Goal: Task Accomplishment & Management: Manage account settings

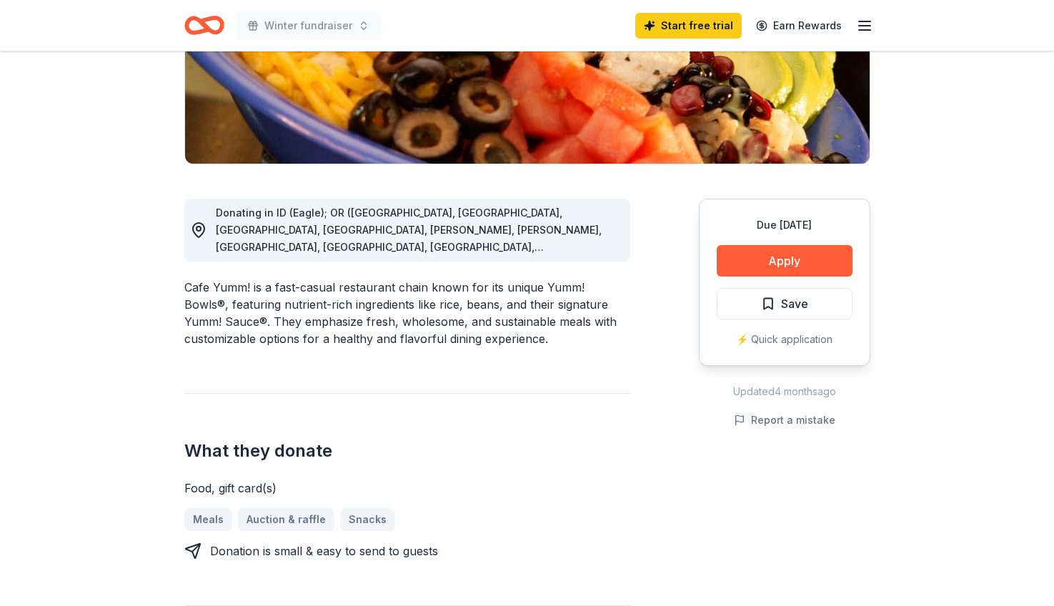
scroll to position [276, 0]
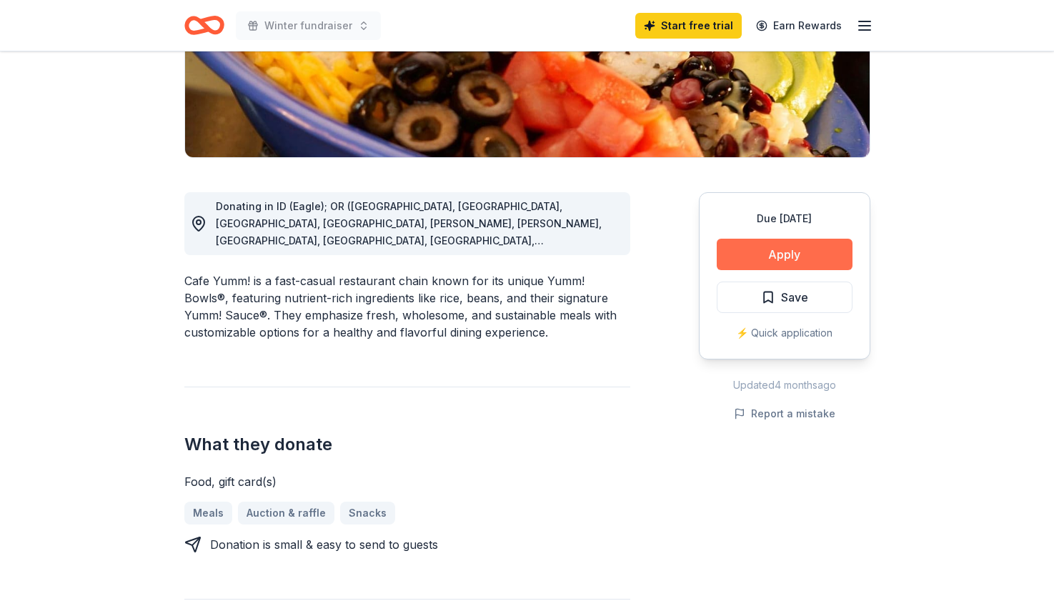
click at [741, 253] on button "Apply" at bounding box center [785, 254] width 136 height 31
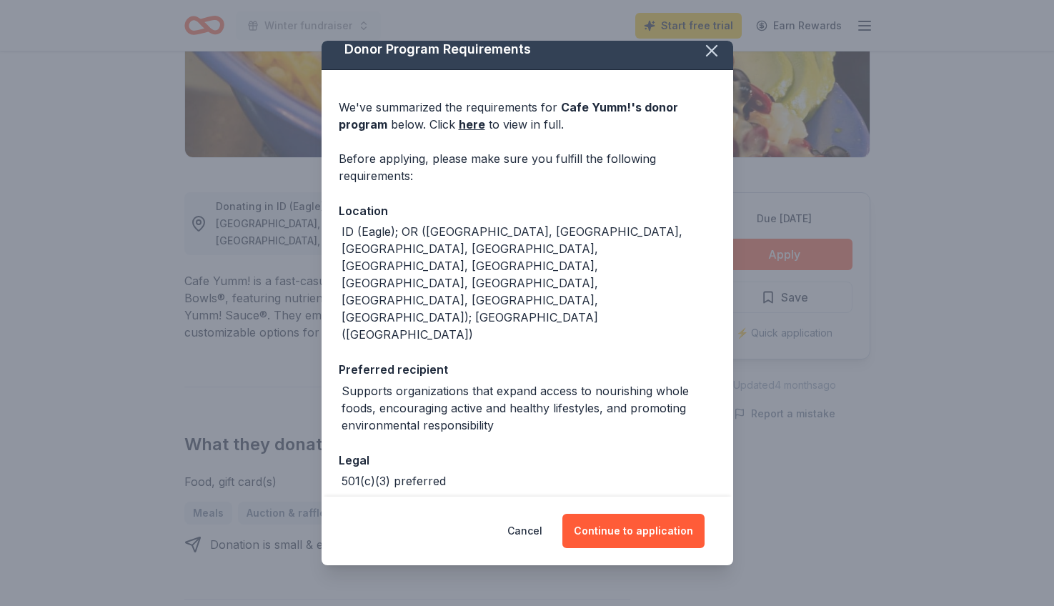
scroll to position [11, 0]
drag, startPoint x: 594, startPoint y: 535, endPoint x: 553, endPoint y: 286, distance: 252.7
click at [553, 289] on div "Donor Program Requirements We've summarized the requirements for Cafe Yumm! 's …" at bounding box center [526, 303] width 411 height 524
click at [477, 131] on link "here" at bounding box center [472, 124] width 26 height 17
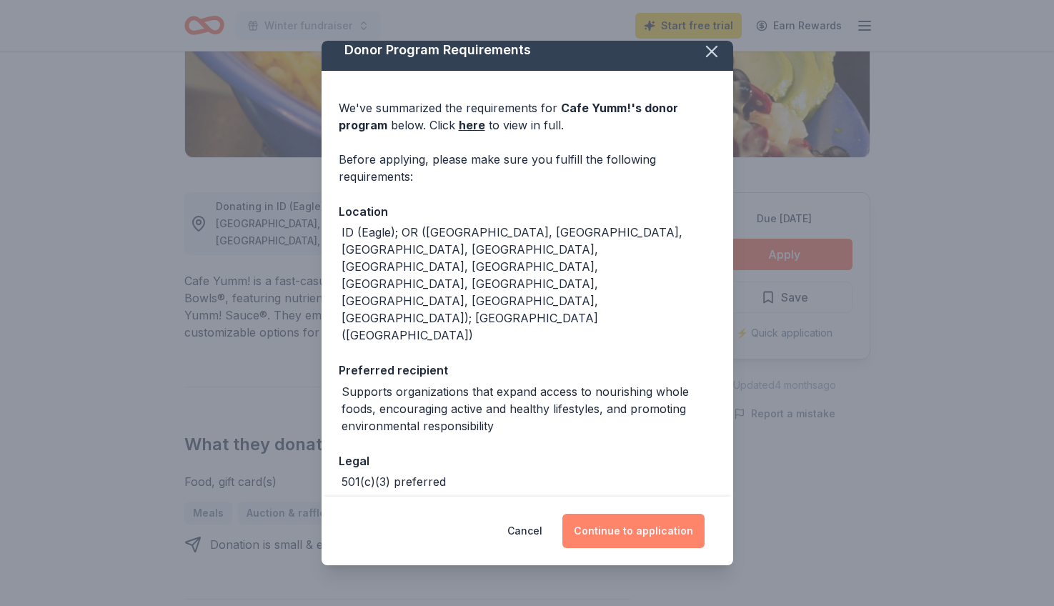
click at [622, 544] on button "Continue to application" at bounding box center [633, 531] width 142 height 34
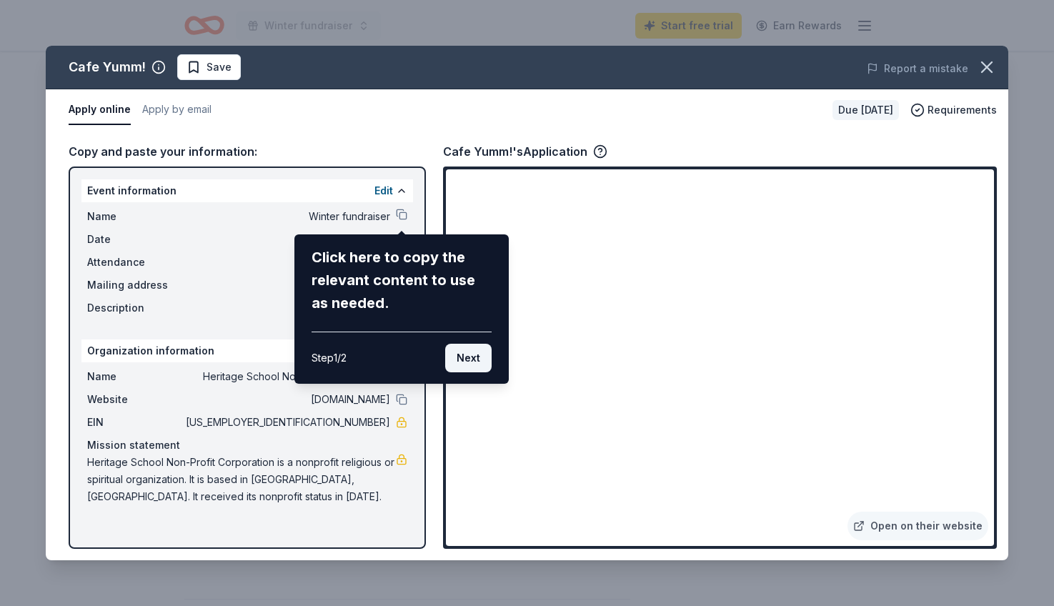
click at [469, 352] on button "Next" at bounding box center [468, 358] width 46 height 29
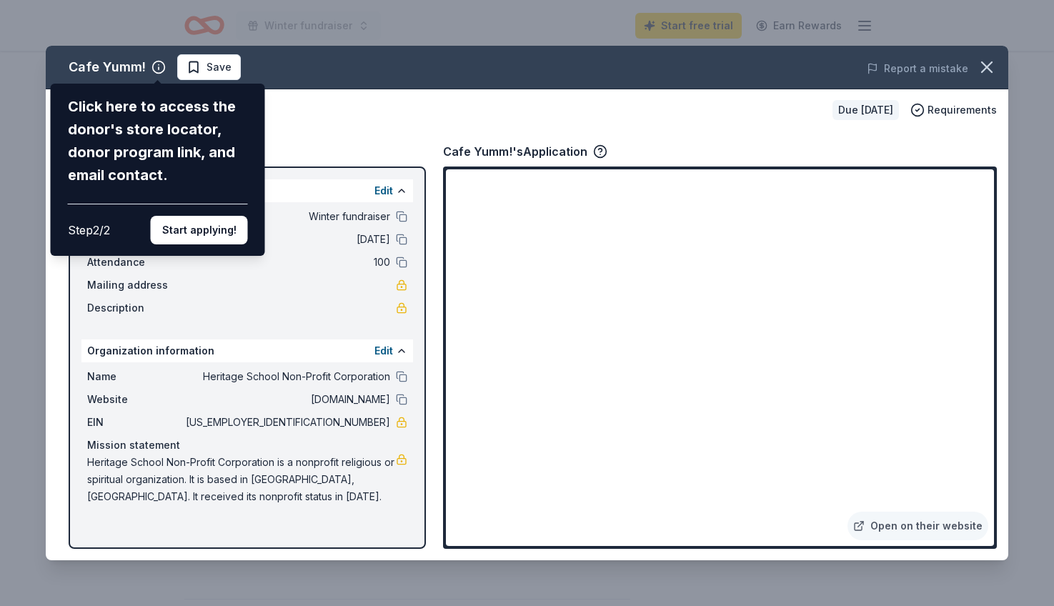
click at [404, 214] on div "Cafe Yumm! Click here to access the donor's store locator, donor program link, …" at bounding box center [527, 303] width 962 height 514
click at [373, 236] on div "Cafe Yumm! Click here to access the donor's store locator, donor program link, …" at bounding box center [527, 303] width 962 height 514
click at [213, 204] on div "Step 2 / 2 Start applying!" at bounding box center [158, 224] width 180 height 41
click at [213, 216] on button "Start applying!" at bounding box center [199, 230] width 97 height 29
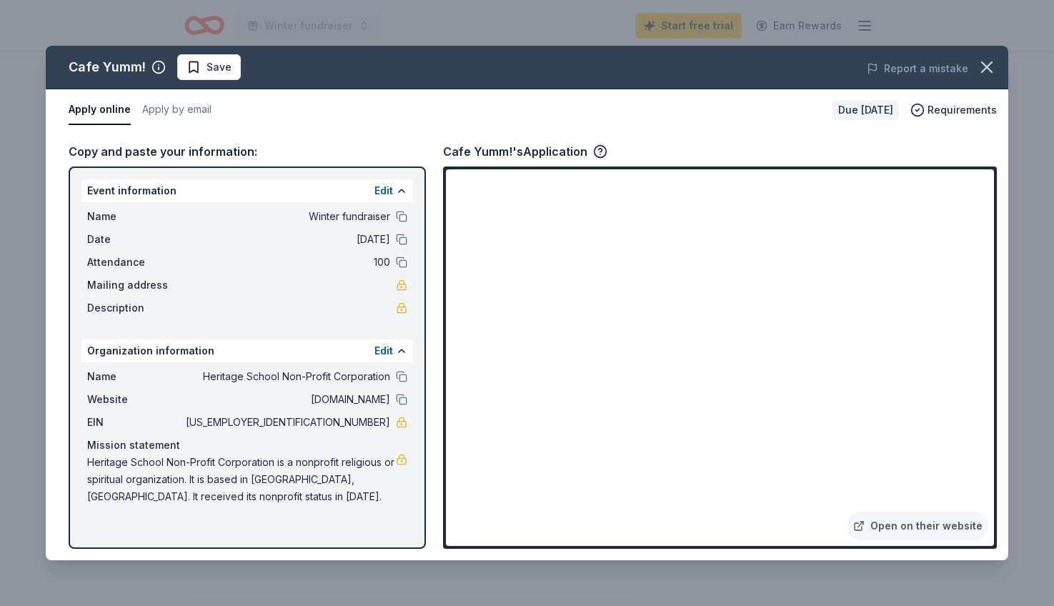
click at [403, 290] on div "Cafe Yumm! Save Report a mistake Apply online Apply by email Due [DATE] Require…" at bounding box center [527, 303] width 962 height 514
click at [374, 425] on div "Cafe Yumm! Save Report a mistake Apply online Apply by email Due [DATE] Require…" at bounding box center [527, 303] width 962 height 514
click at [403, 217] on button at bounding box center [401, 216] width 11 height 11
click at [893, 523] on link "Open on their website" at bounding box center [917, 525] width 141 height 29
click at [254, 484] on span "Heritage School Non-Profit Corporation is a nonprofit religious or spiritual or…" at bounding box center [241, 479] width 309 height 51
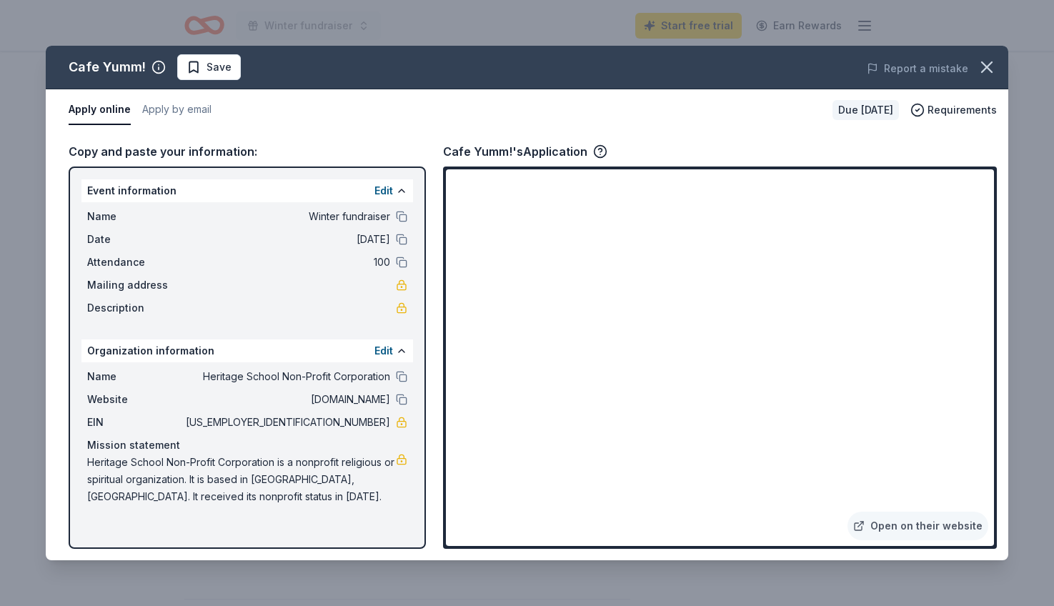
drag, startPoint x: 249, startPoint y: 484, endPoint x: 219, endPoint y: 459, distance: 39.2
click at [219, 459] on span "Heritage School Non-Profit Corporation is a nonprofit religious or spiritual or…" at bounding box center [241, 479] width 309 height 51
click at [217, 478] on span "Heritage School Non-Profit Corporation is a nonprofit religious or spiritual or…" at bounding box center [241, 479] width 309 height 51
click at [418, 466] on div "Event information Edit Name Winter fundraiser Date [DATE] Attendance 100 Mailin…" at bounding box center [247, 357] width 357 height 382
click at [401, 459] on link at bounding box center [401, 459] width 11 height 11
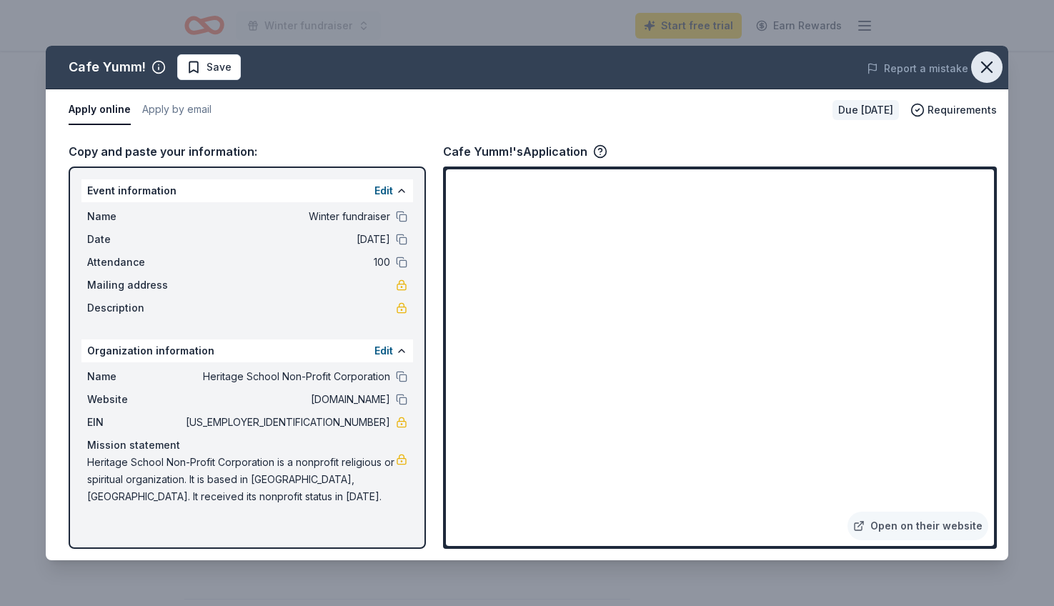
click at [988, 72] on icon "button" at bounding box center [987, 67] width 20 height 20
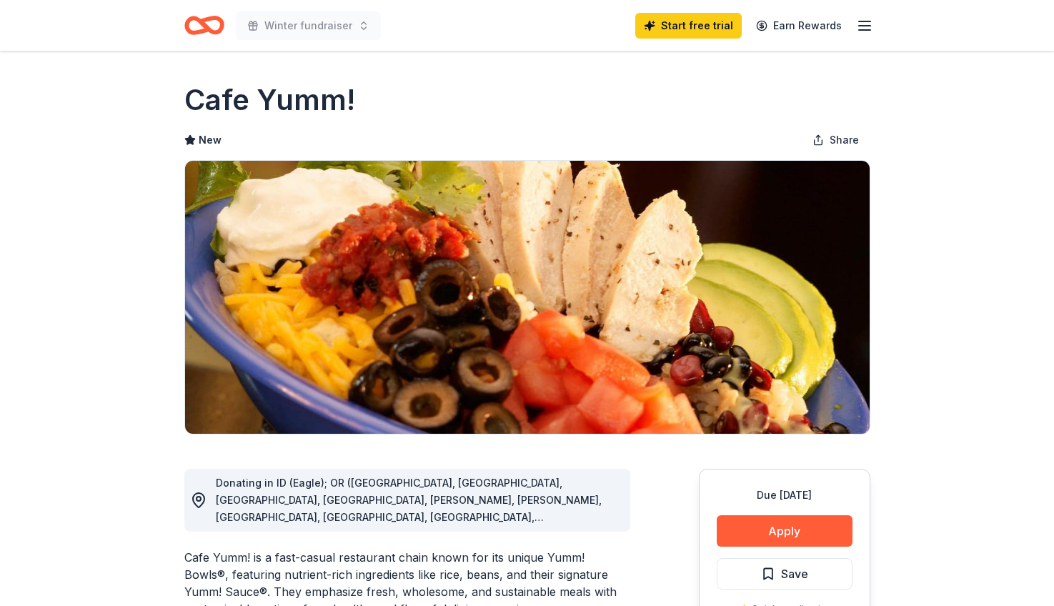
scroll to position [0, 0]
click at [204, 24] on icon "Home" at bounding box center [210, 25] width 22 height 14
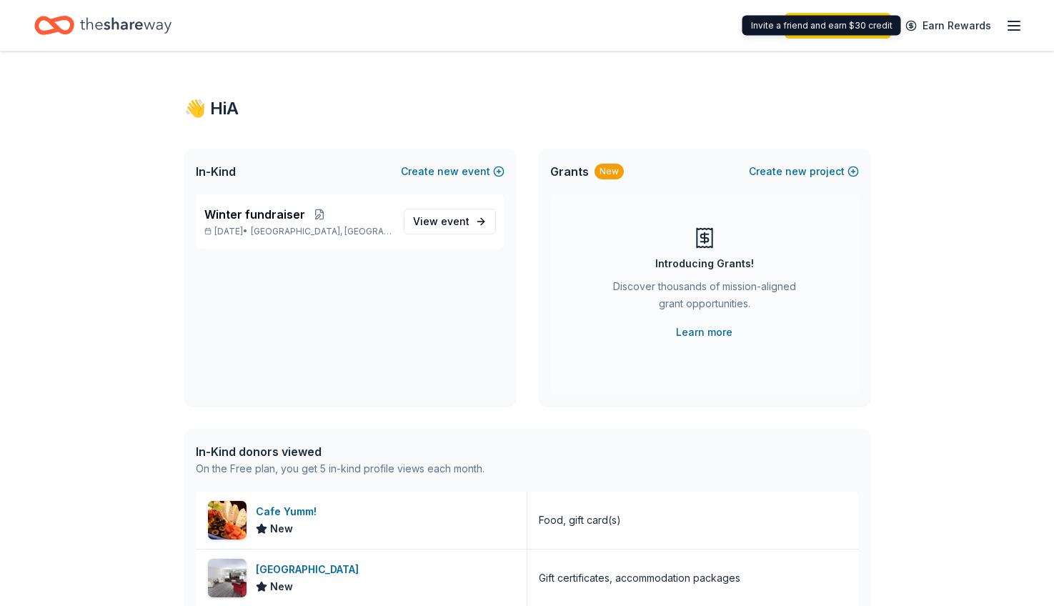
click at [1010, 26] on line "button" at bounding box center [1013, 26] width 11 height 0
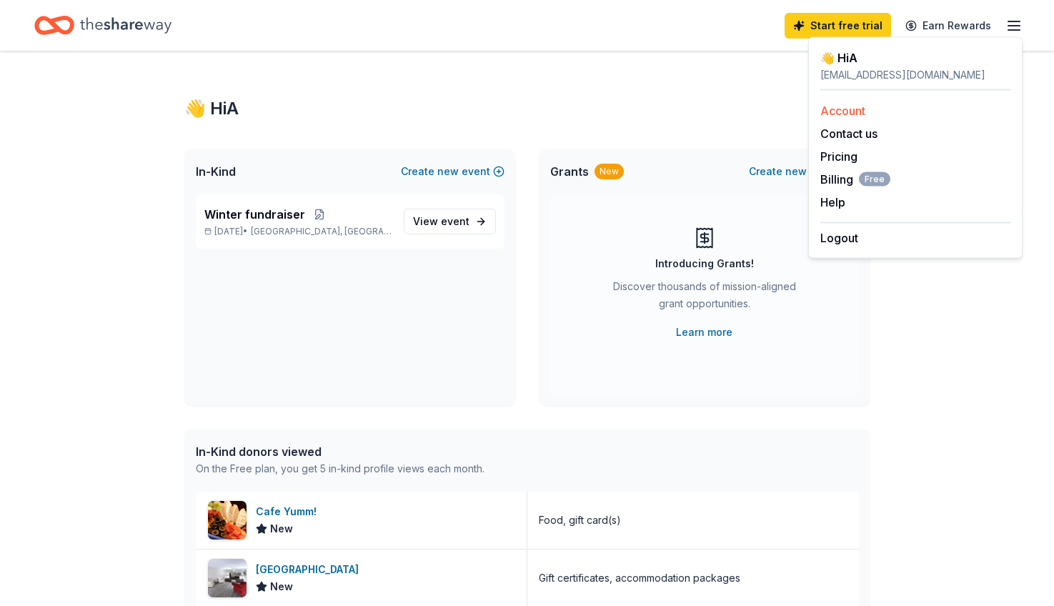
click at [844, 114] on link "Account" at bounding box center [842, 111] width 45 height 14
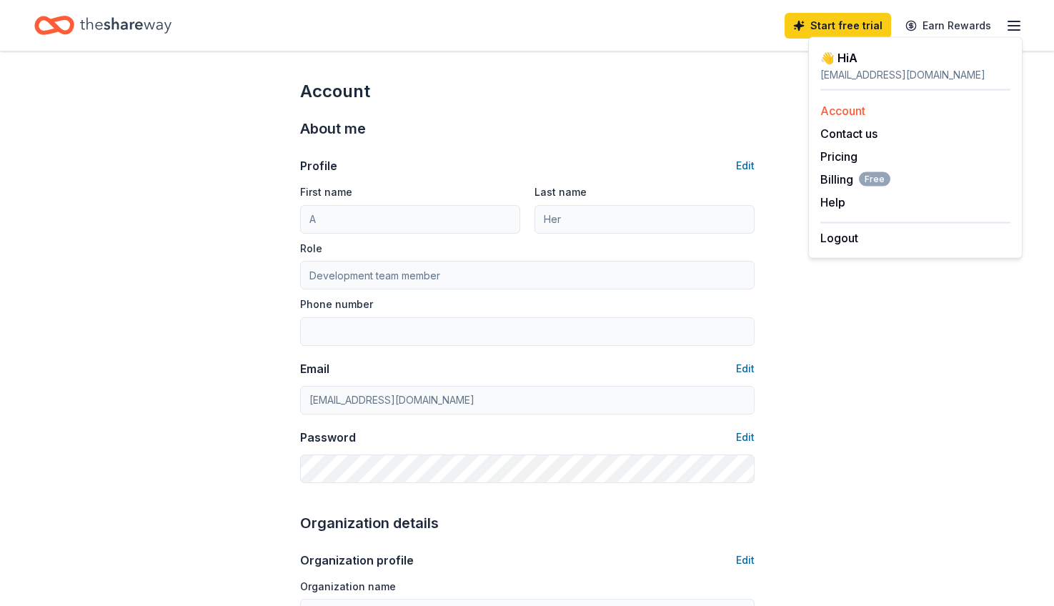
click at [843, 111] on link "Account" at bounding box center [842, 111] width 45 height 14
click at [842, 111] on link "Account" at bounding box center [842, 111] width 45 height 14
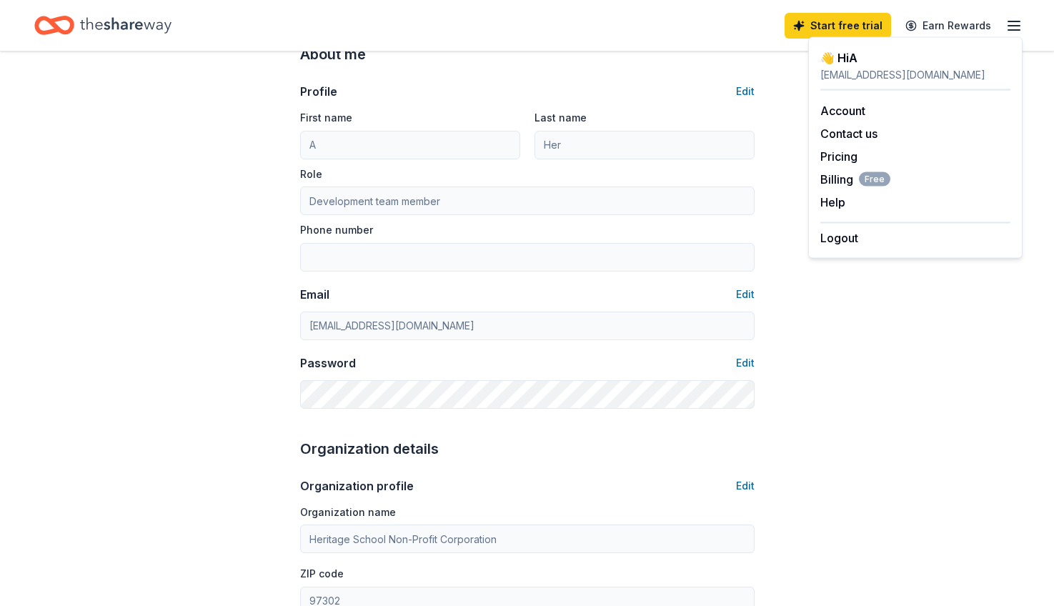
scroll to position [99, 0]
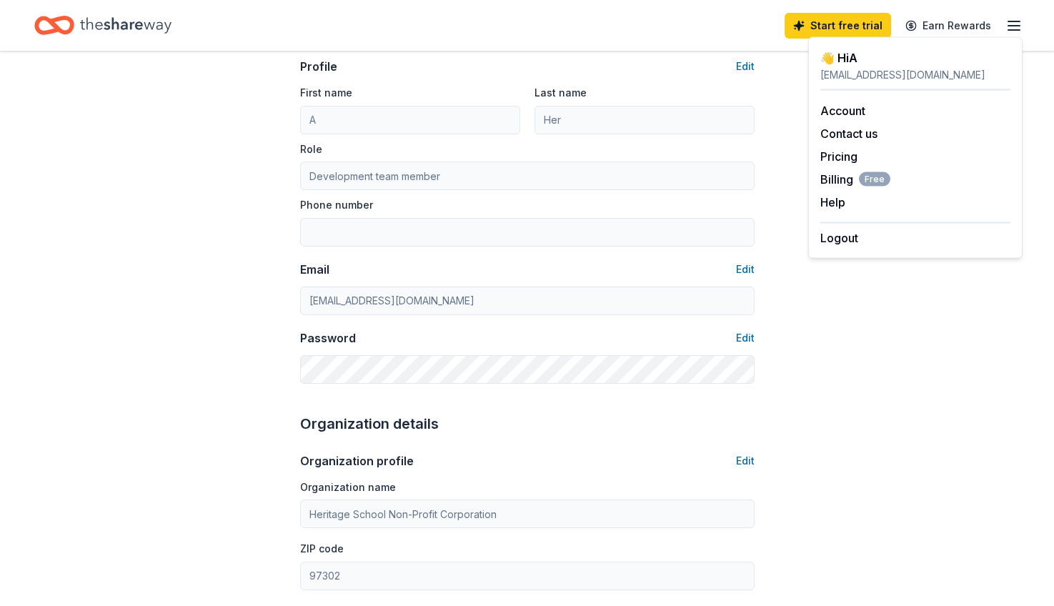
click at [790, 334] on div "Account About me Profile Edit First name A Last name Her Role Development team …" at bounding box center [527, 589] width 1054 height 1275
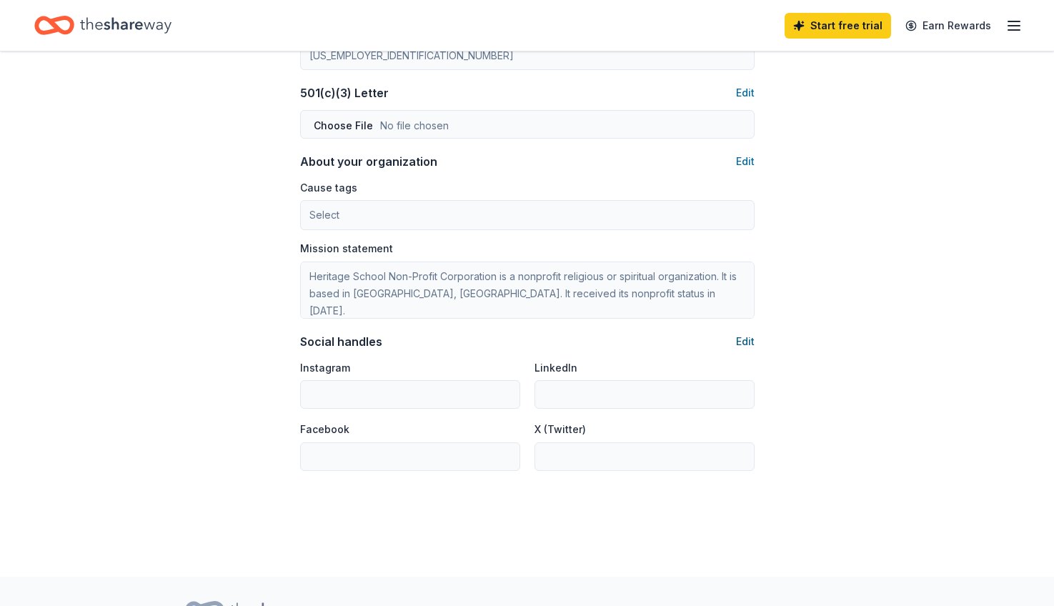
scroll to position [759, 0]
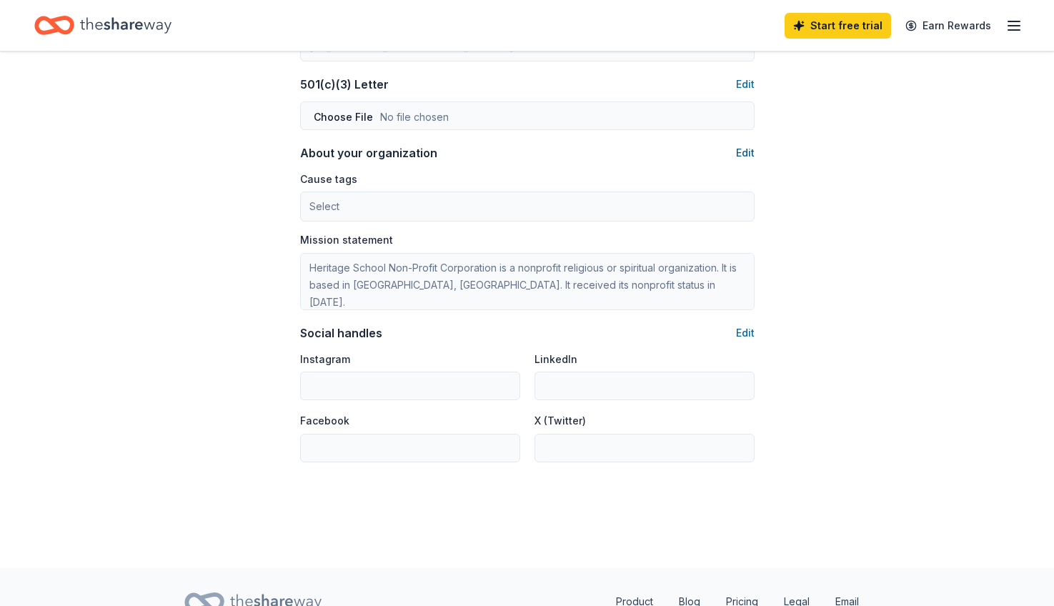
click at [745, 144] on button "Edit" at bounding box center [745, 152] width 19 height 17
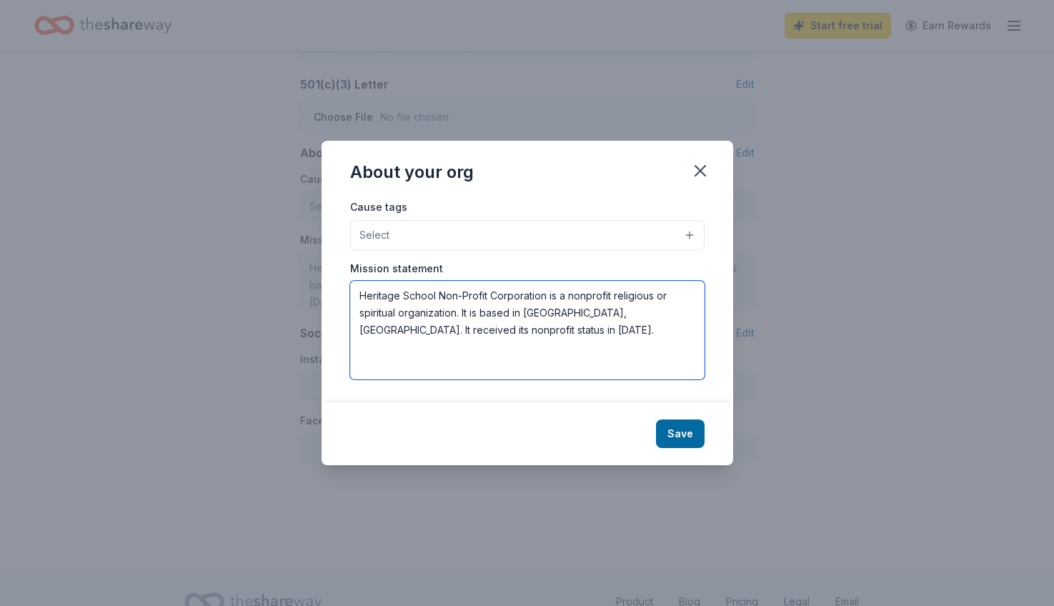
click at [561, 299] on textarea "Heritage School Non-Profit Corporation is a nonprofit religious or spiritual or…" at bounding box center [527, 330] width 354 height 99
click at [546, 311] on textarea "Heritage School Non-Profit Corporation is a nonprofit religious or spiritual or…" at bounding box center [527, 330] width 354 height 99
click at [522, 309] on textarea "Heritage School Non-Profit Corporation is a nonprofit religious or spiritual or…" at bounding box center [527, 330] width 354 height 99
drag, startPoint x: 615, startPoint y: 295, endPoint x: 400, endPoint y: 309, distance: 215.5
click at [400, 309] on textarea "Heritage School Non-Profit Corporation is a nonprofit religious or spiritual or…" at bounding box center [527, 330] width 354 height 99
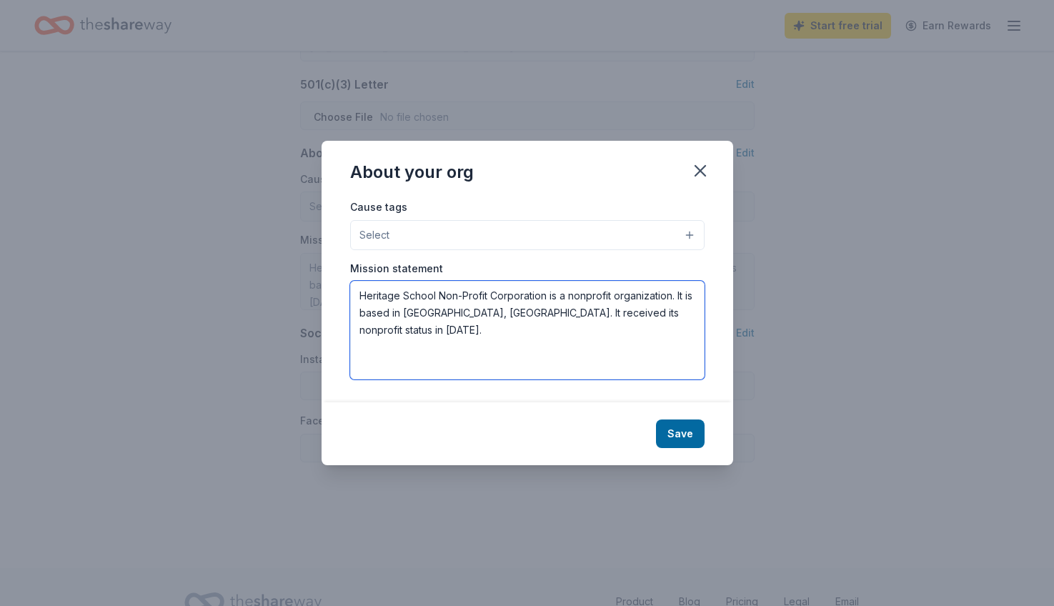
click at [635, 291] on textarea "Heritage School Non-Profit Corporation is a nonprofit organization. It is based…" at bounding box center [527, 330] width 354 height 99
click at [634, 305] on textarea "Heritage School Non-Profit Corporation is a nonprofit organization. It is based…" at bounding box center [527, 330] width 354 height 99
click at [613, 294] on textarea "Heritage School Non-Profit Corporation is a nonprofit organization. It is based…" at bounding box center [527, 330] width 354 height 99
click at [572, 313] on textarea "Heritage School Non-Profit Corporation is a nonprofit private school in organiz…" at bounding box center [527, 330] width 354 height 99
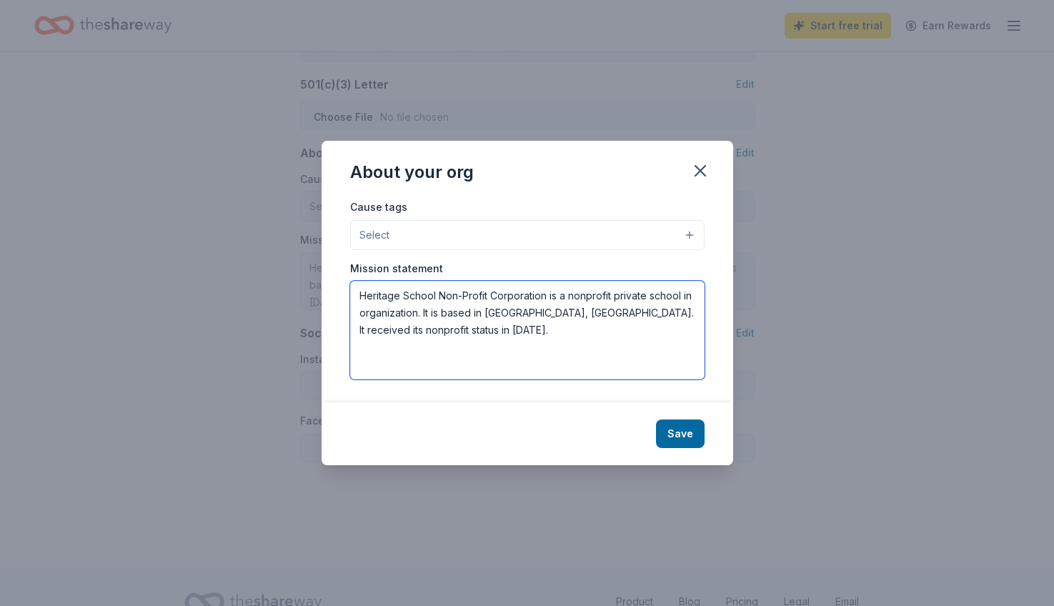
drag, startPoint x: 359, startPoint y: 314, endPoint x: 440, endPoint y: 311, distance: 81.5
click at [440, 311] on textarea "Heritage School Non-Profit Corporation is a nonprofit private school in organiz…" at bounding box center [527, 330] width 354 height 99
click at [369, 315] on textarea "Heritage School Non-Profit Corporation is a nonprofit private school in based i…" at bounding box center [527, 330] width 354 height 99
click at [685, 294] on textarea "Heritage School Non-Profit Corporation is a nonprofit private school in based i…" at bounding box center [527, 330] width 354 height 99
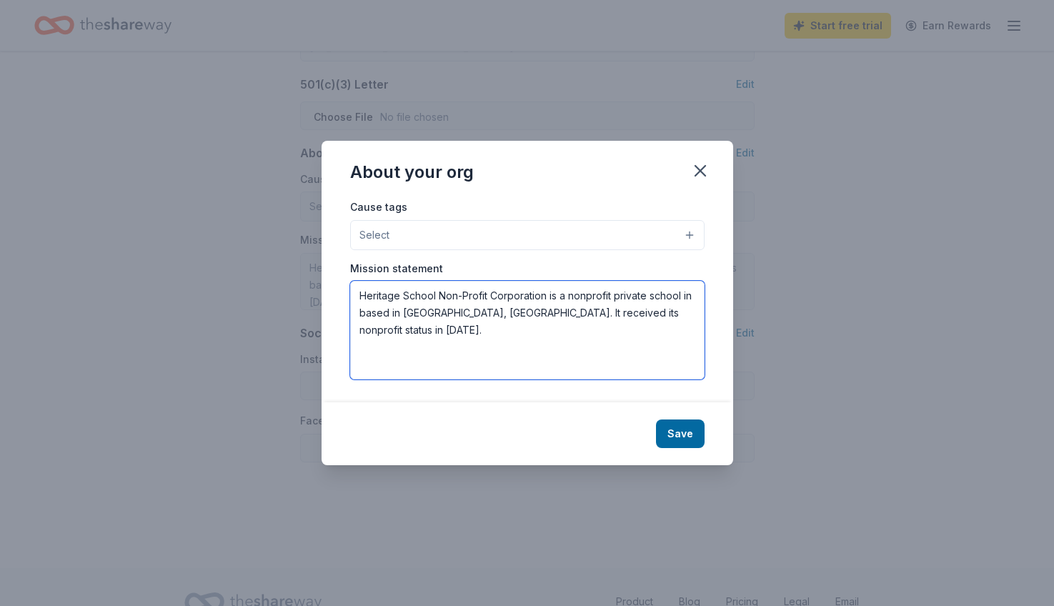
click at [685, 294] on textarea "Heritage School Non-Profit Corporation is a nonprofit private school in based i…" at bounding box center [527, 330] width 354 height 99
click at [635, 309] on textarea "Heritage School Non-Profit Corporation is a nonprofit private school based in […" at bounding box center [527, 330] width 354 height 99
drag, startPoint x: 655, startPoint y: 315, endPoint x: 456, endPoint y: 318, distance: 199.3
click at [456, 318] on textarea "Heritage School Non-Profit Corporation is a nonprofit private school based in […" at bounding box center [527, 330] width 354 height 99
click at [461, 295] on textarea "Heritage School Non-Profit Corporation is a nonprofit private school based in […" at bounding box center [527, 330] width 354 height 99
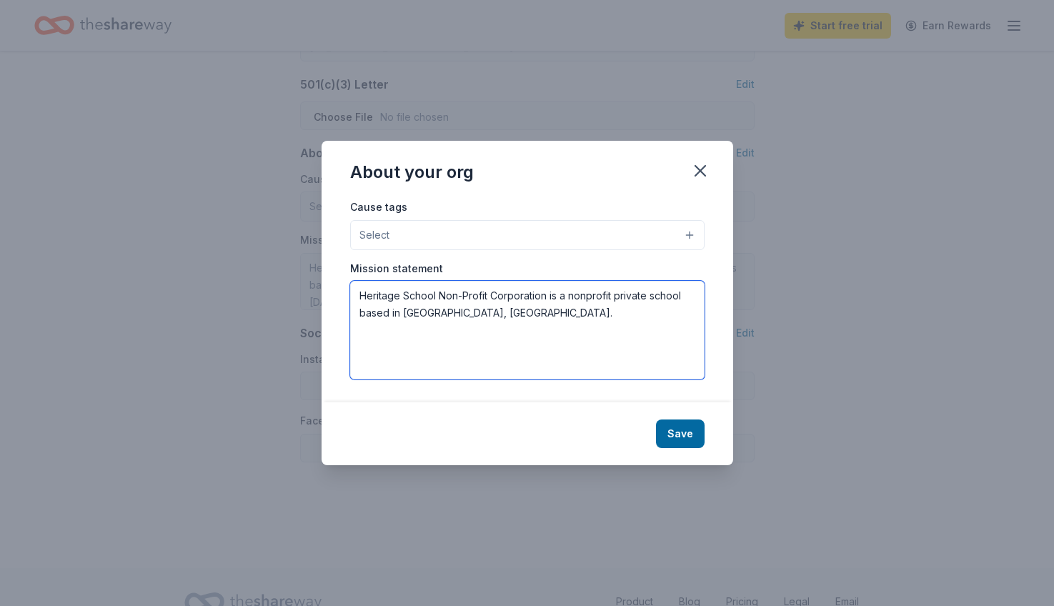
click at [519, 304] on textarea "Heritage School Non-Profit Corporation is a nonprofit private school based in […" at bounding box center [527, 330] width 354 height 99
drag, startPoint x: 439, startPoint y: 297, endPoint x: 548, endPoint y: 286, distance: 109.1
click at [549, 287] on textarea "Heritage School Non-Profit Corporation is a nonprofit private school based in […" at bounding box center [527, 330] width 354 height 99
click at [633, 296] on textarea "Heritage School is a nonprofit private school based in [GEOGRAPHIC_DATA], [GEOG…" at bounding box center [527, 330] width 354 height 99
click at [689, 301] on textarea "Heritage School is a nonprofit private school based in [GEOGRAPHIC_DATA], [GEOG…" at bounding box center [527, 330] width 354 height 99
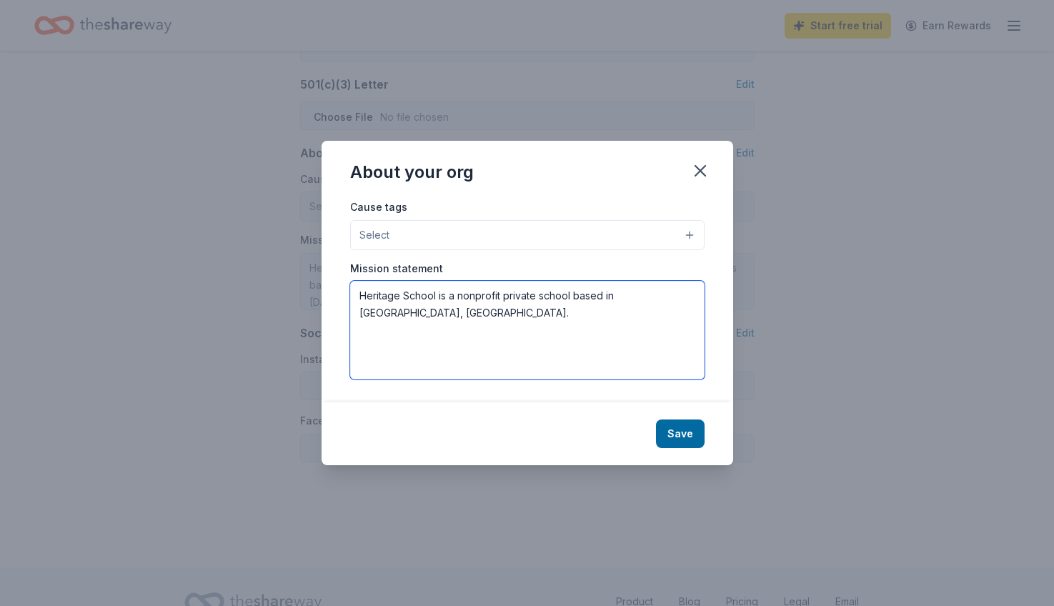
paste textarea "Heritage School has provided progressive, hands-on education for grades 1–8 sin…"
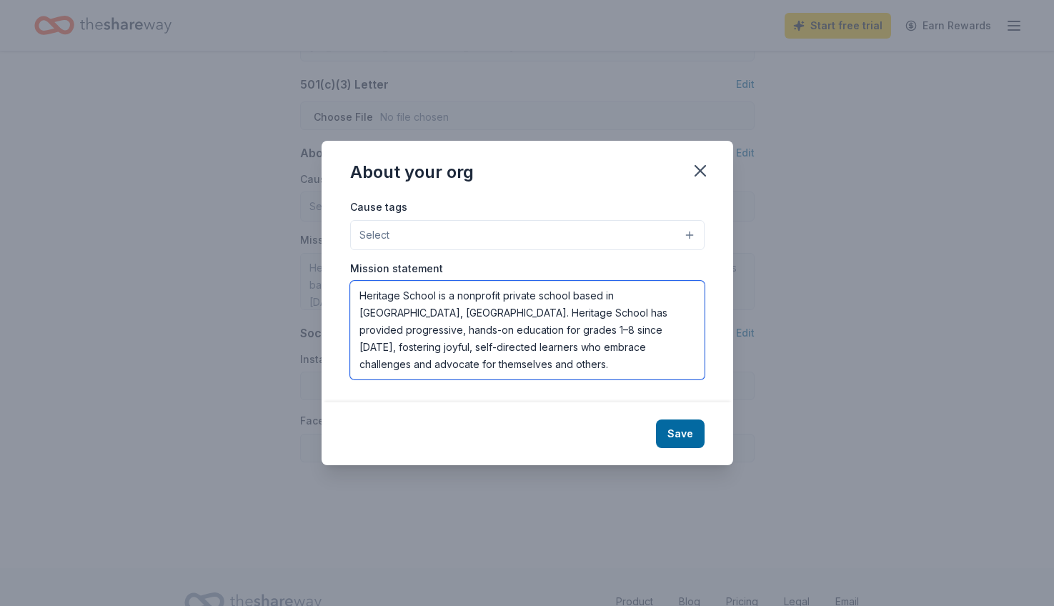
click at [415, 313] on textarea "Heritage School is a nonprofit private school based in [GEOGRAPHIC_DATA], [GEOG…" at bounding box center [527, 330] width 354 height 99
click at [482, 319] on textarea "Heritage School is a nonprofit private school based in [GEOGRAPHIC_DATA], [GEOG…" at bounding box center [527, 330] width 354 height 99
click at [535, 319] on textarea "Heritage School is a nonprofit private school based in [GEOGRAPHIC_DATA], [GEOG…" at bounding box center [527, 330] width 354 height 99
click at [486, 314] on textarea "Heritage School is a nonprofit private school based in [GEOGRAPHIC_DATA], [GEOG…" at bounding box center [527, 330] width 354 height 99
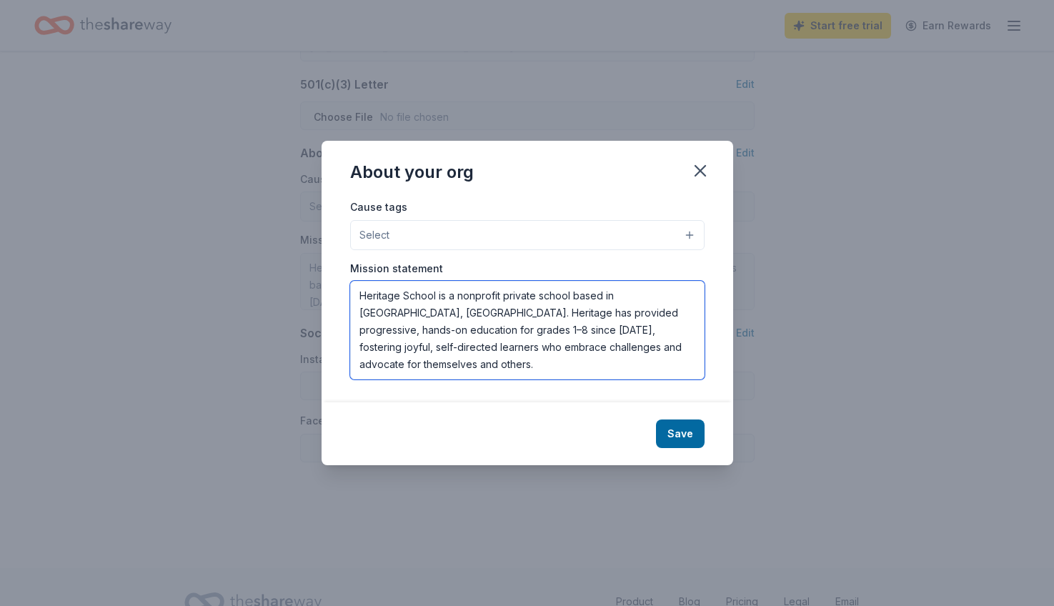
click at [486, 314] on textarea "Heritage School is a nonprofit private school based in [GEOGRAPHIC_DATA], [GEOG…" at bounding box center [527, 330] width 354 height 99
click at [526, 316] on textarea "Heritage School is a nonprofit private school based in [GEOGRAPHIC_DATA], [GEOG…" at bounding box center [527, 330] width 354 height 99
click at [614, 336] on textarea "Heritage School is a nonprofit private school based in [GEOGRAPHIC_DATA], [GEOG…" at bounding box center [527, 330] width 354 height 99
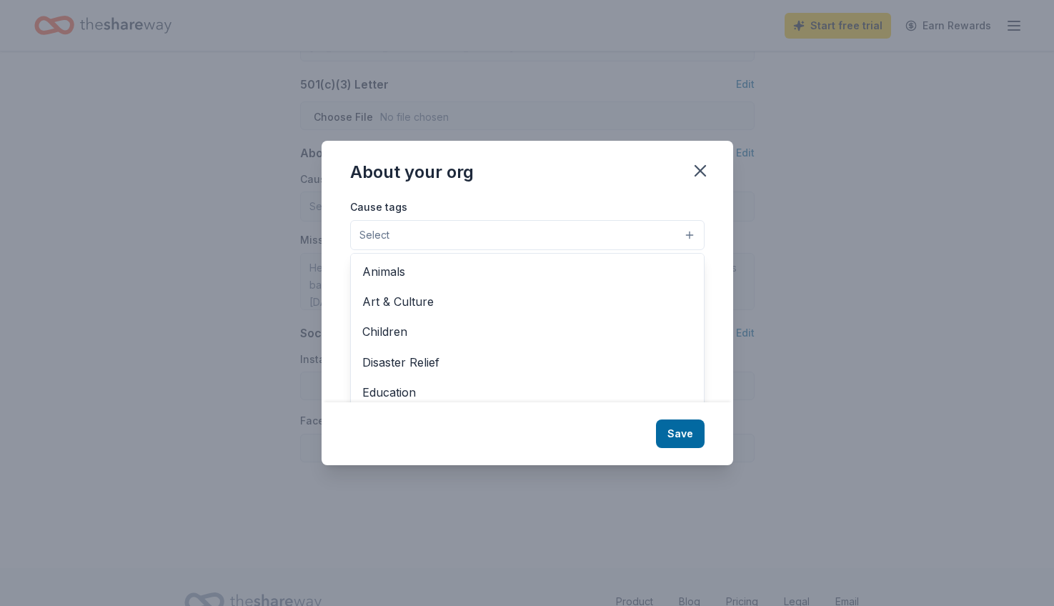
click at [604, 239] on button "Select" at bounding box center [527, 235] width 354 height 30
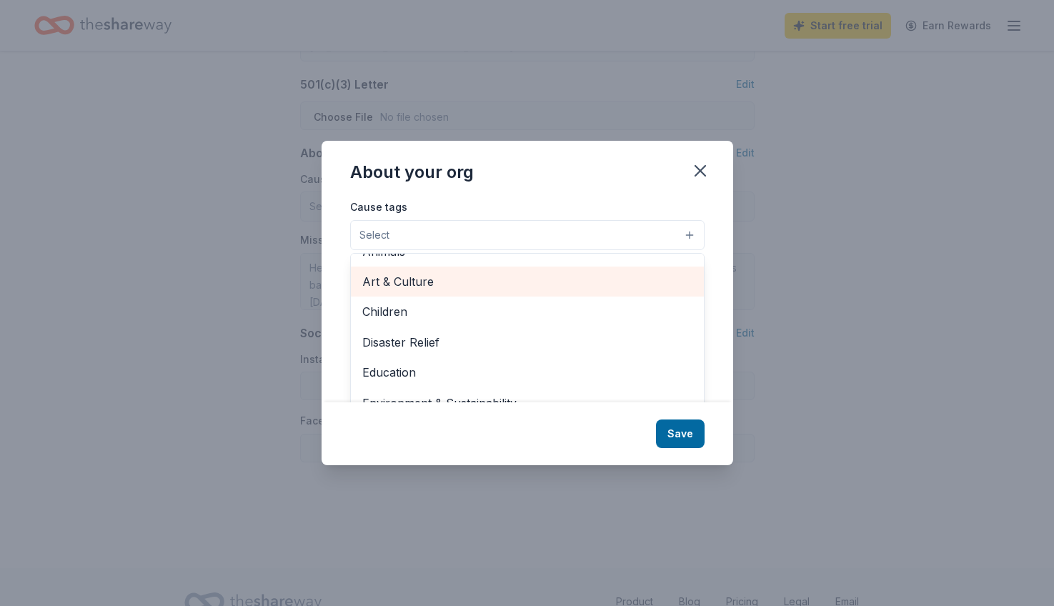
scroll to position [25, 0]
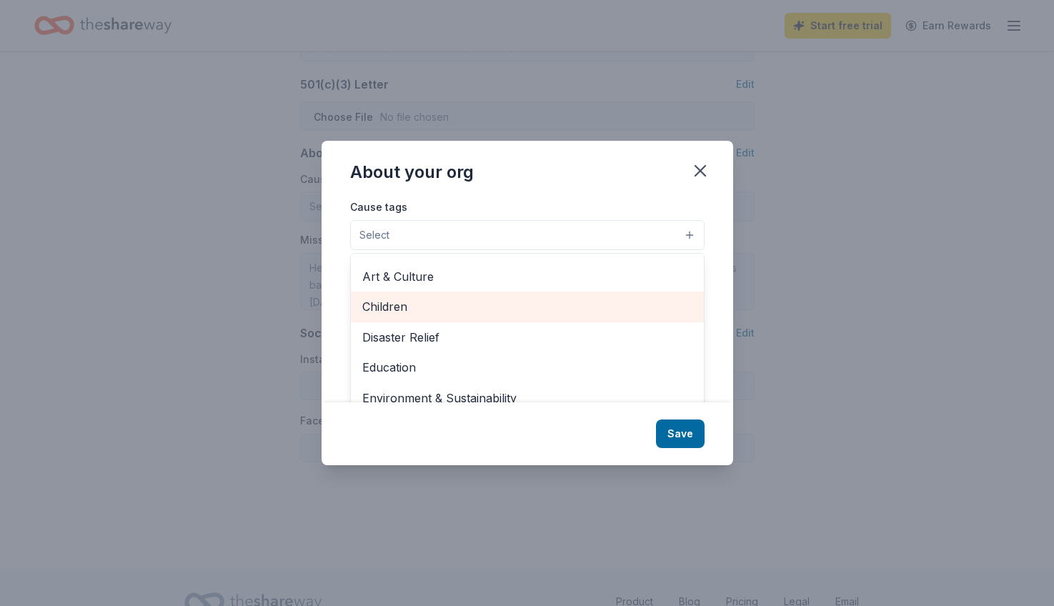
click at [578, 304] on span "Children" at bounding box center [527, 306] width 330 height 19
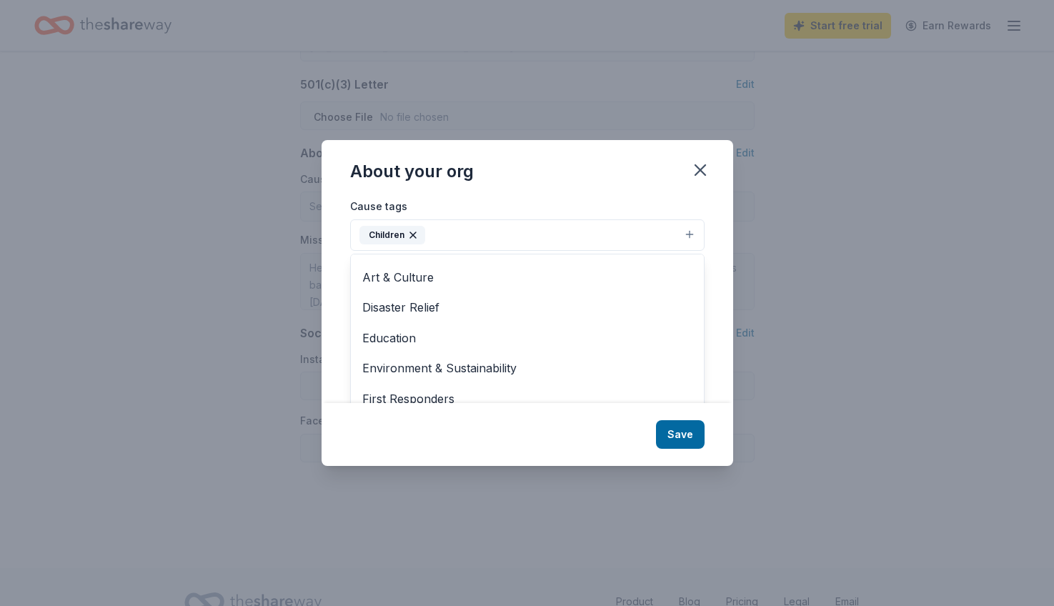
click at [596, 234] on button "Children" at bounding box center [527, 234] width 354 height 31
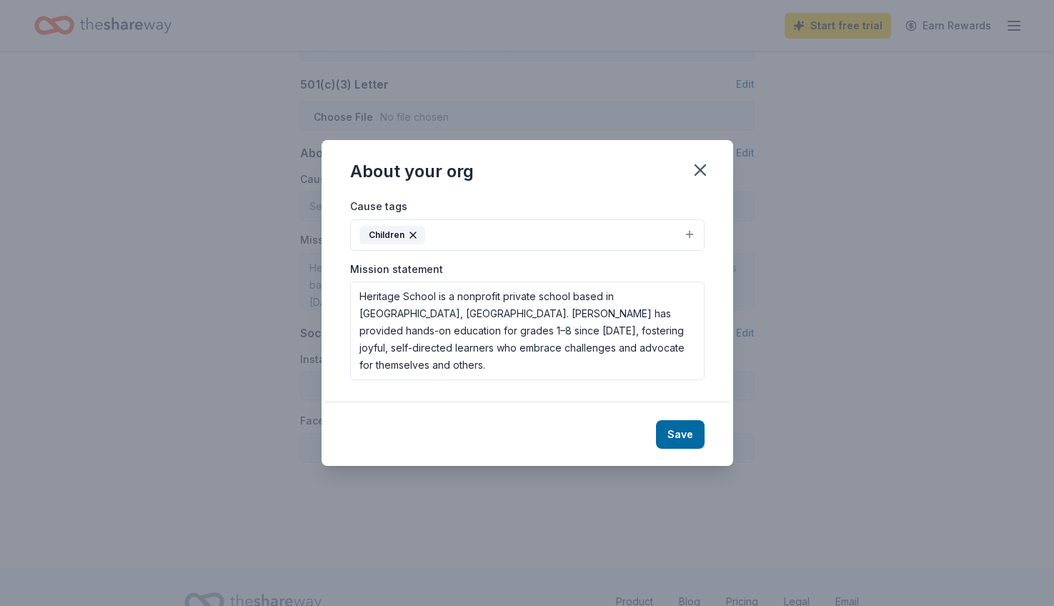
click at [694, 234] on button "Children" at bounding box center [527, 234] width 354 height 31
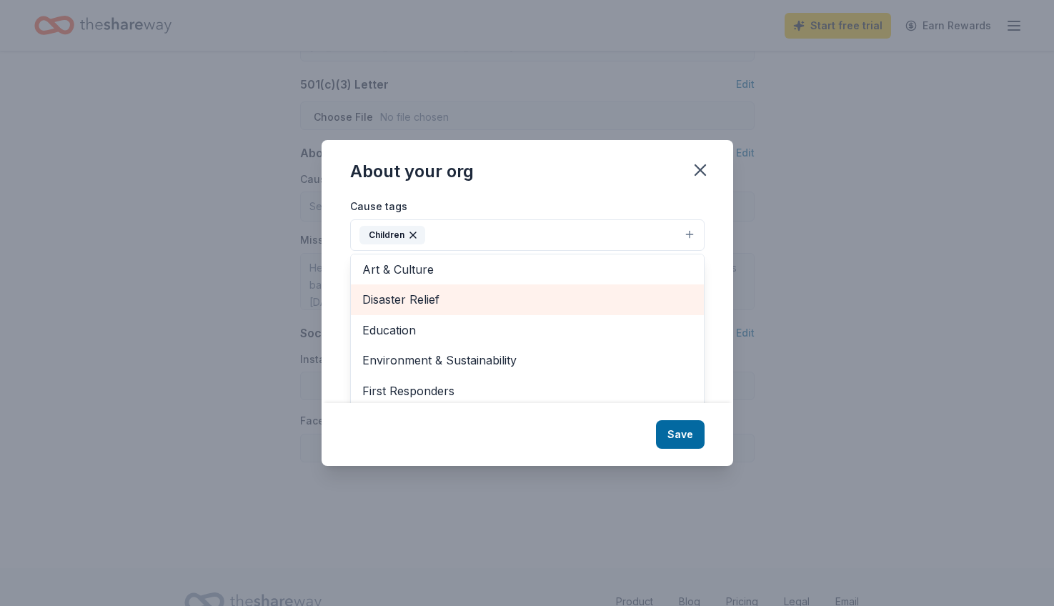
scroll to position [41, 0]
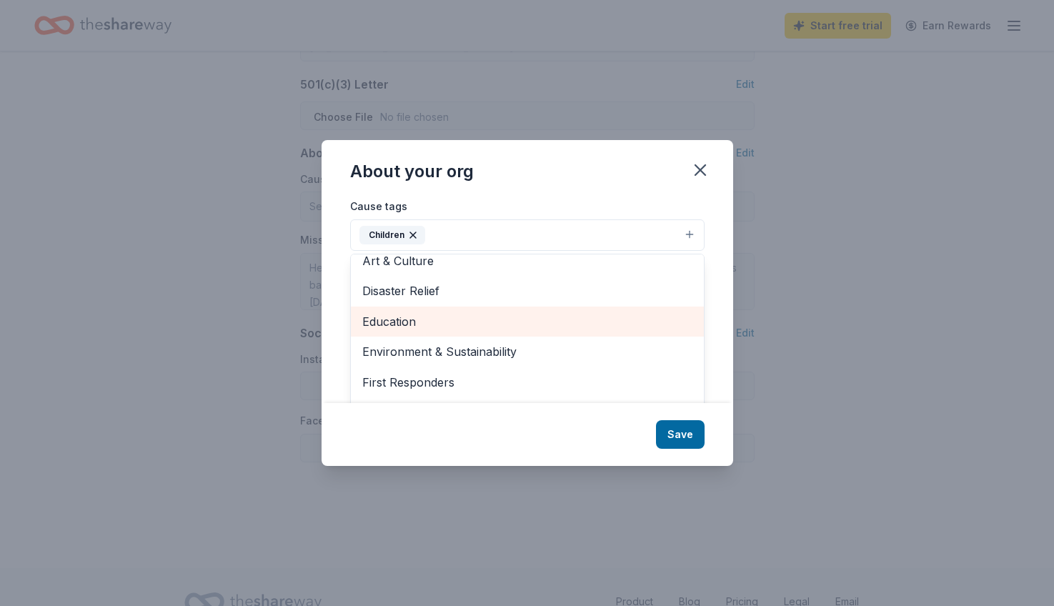
click at [582, 322] on span "Education" at bounding box center [527, 321] width 330 height 19
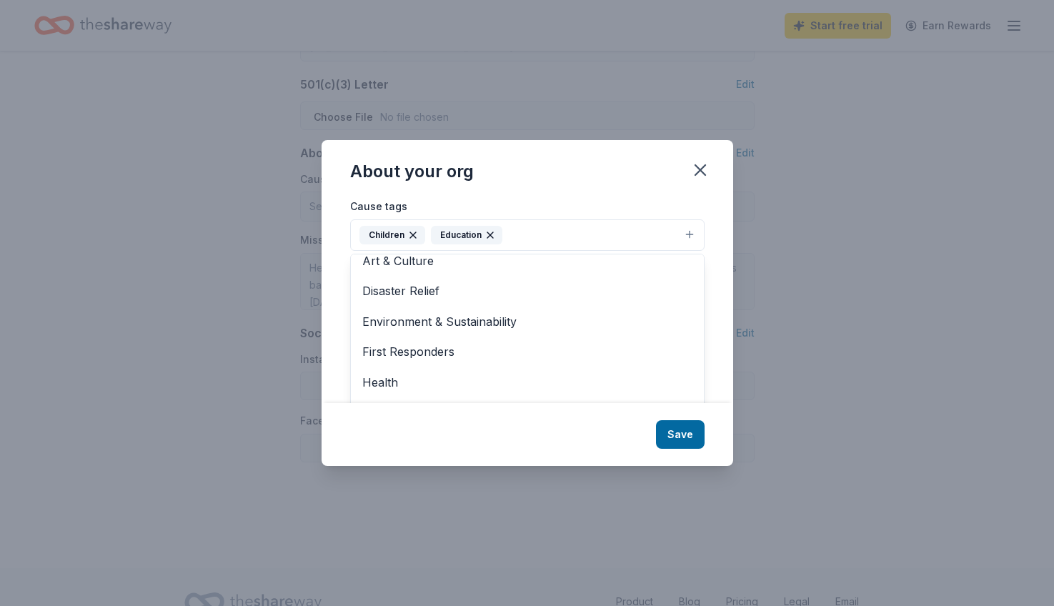
click at [692, 231] on button "Children Education" at bounding box center [527, 234] width 354 height 31
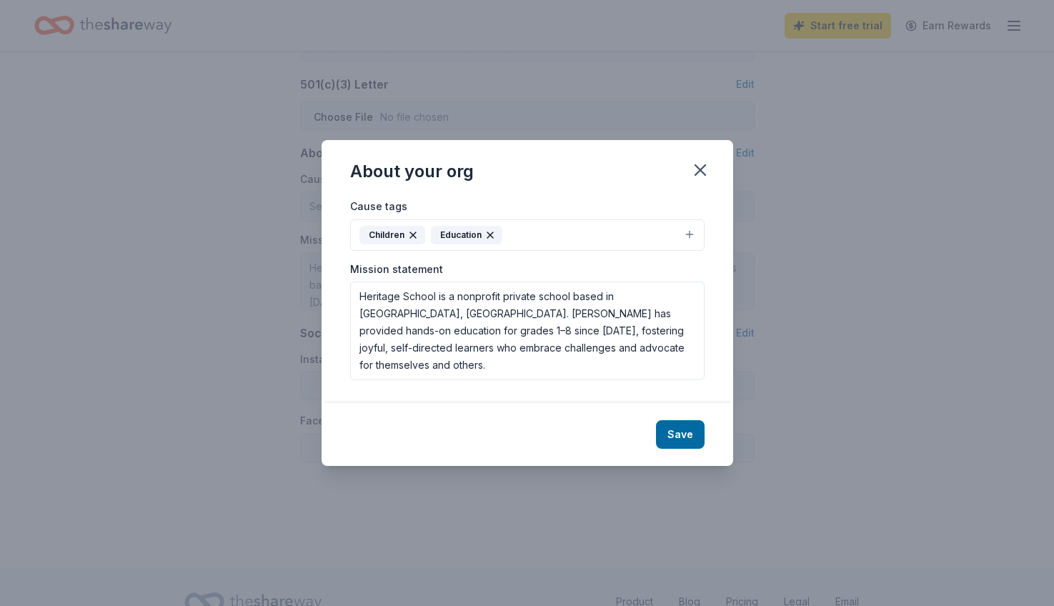
click at [687, 234] on button "Children Education" at bounding box center [527, 234] width 354 height 31
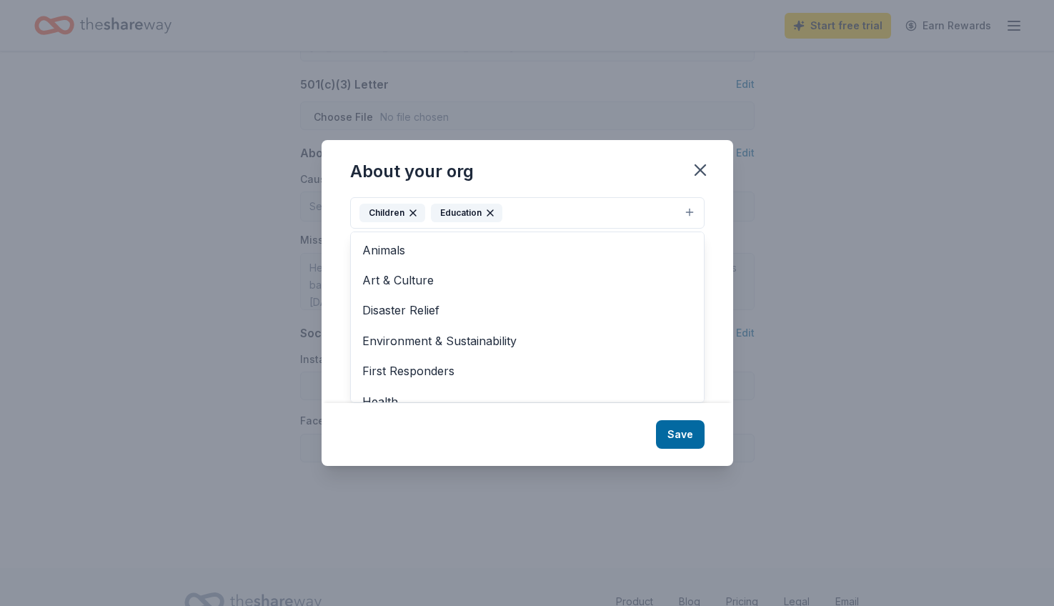
scroll to position [0, 0]
click at [592, 346] on span "Environment & Sustainability" at bounding box center [527, 340] width 330 height 19
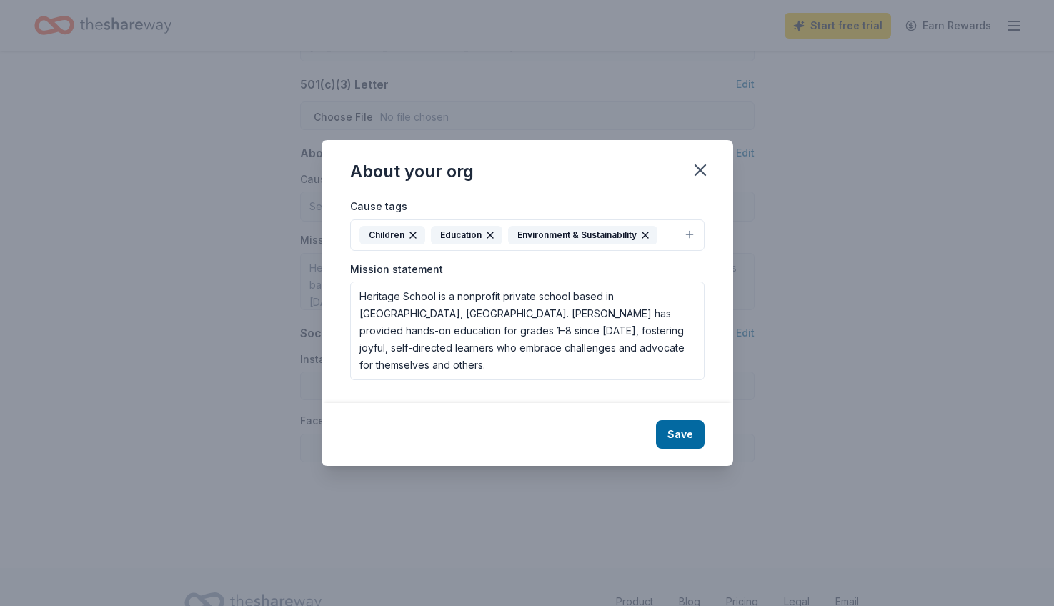
click at [642, 218] on div "Cause tags Children Education Environment & Sustainability Animals Art & Cultur…" at bounding box center [527, 224] width 354 height 54
click at [644, 236] on icon "button" at bounding box center [645, 235] width 6 height 6
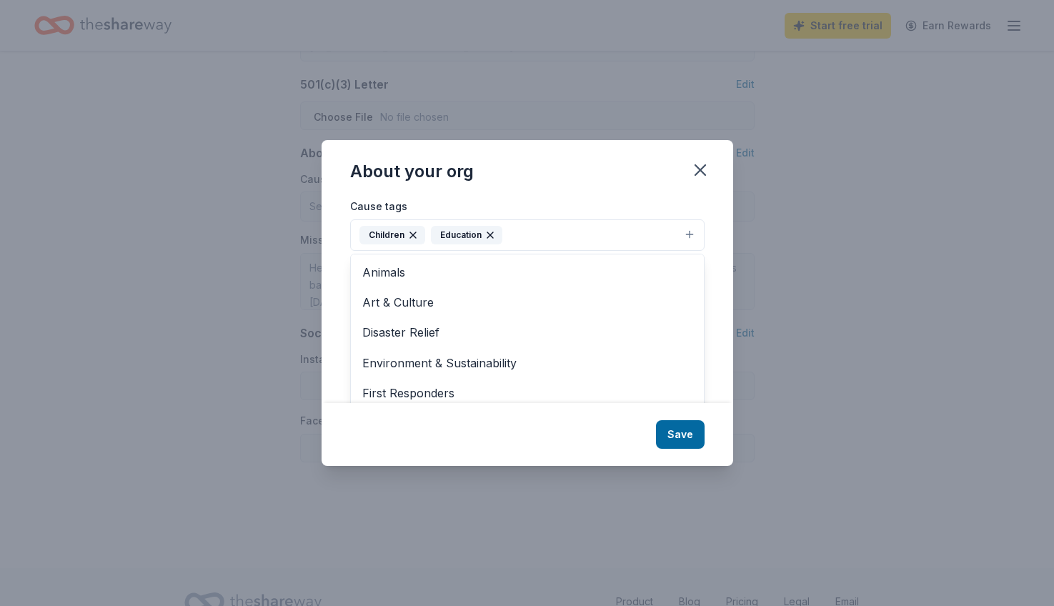
click at [649, 189] on div "About your org Cause tags Children Education Animals Art & Culture Disaster Rel…" at bounding box center [526, 303] width 411 height 326
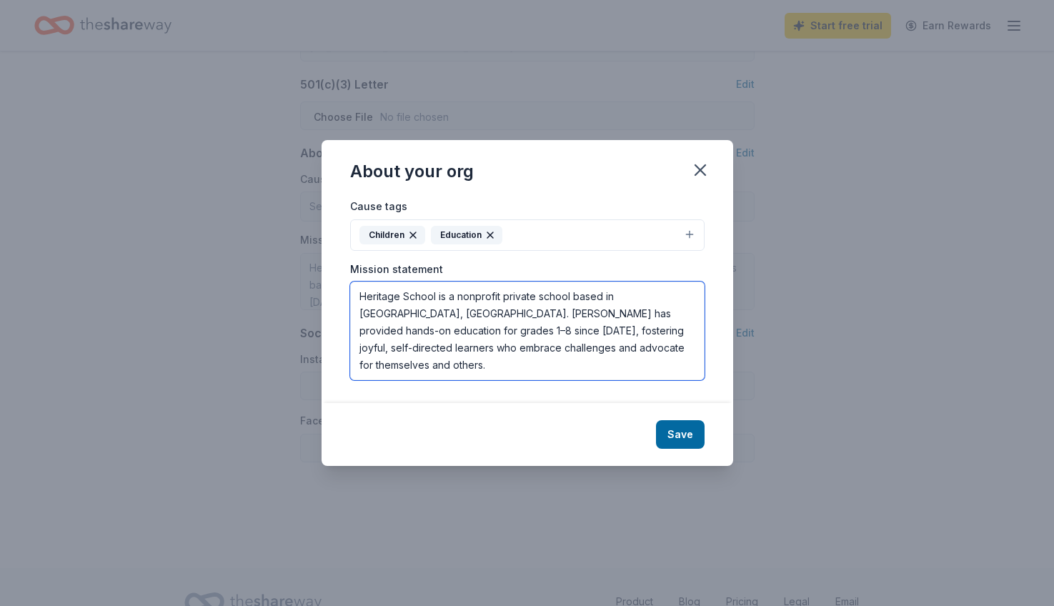
click at [361, 311] on textarea "Heritage School is a nonprofit private school based in [GEOGRAPHIC_DATA], [GEOG…" at bounding box center [527, 330] width 354 height 99
click at [525, 314] on textarea "Heritage School is a nonprofit private school based in [GEOGRAPHIC_DATA], [GEOG…" at bounding box center [527, 330] width 354 height 99
drag, startPoint x: 358, startPoint y: 331, endPoint x: 411, endPoint y: 330, distance: 52.9
click at [411, 330] on textarea "Heritage School is a nonprofit private school based in [GEOGRAPHIC_DATA], [GEOG…" at bounding box center [527, 330] width 354 height 99
click at [568, 314] on textarea "Heritage School is a nonprofit private school based in [GEOGRAPHIC_DATA], [GEOG…" at bounding box center [527, 330] width 354 height 99
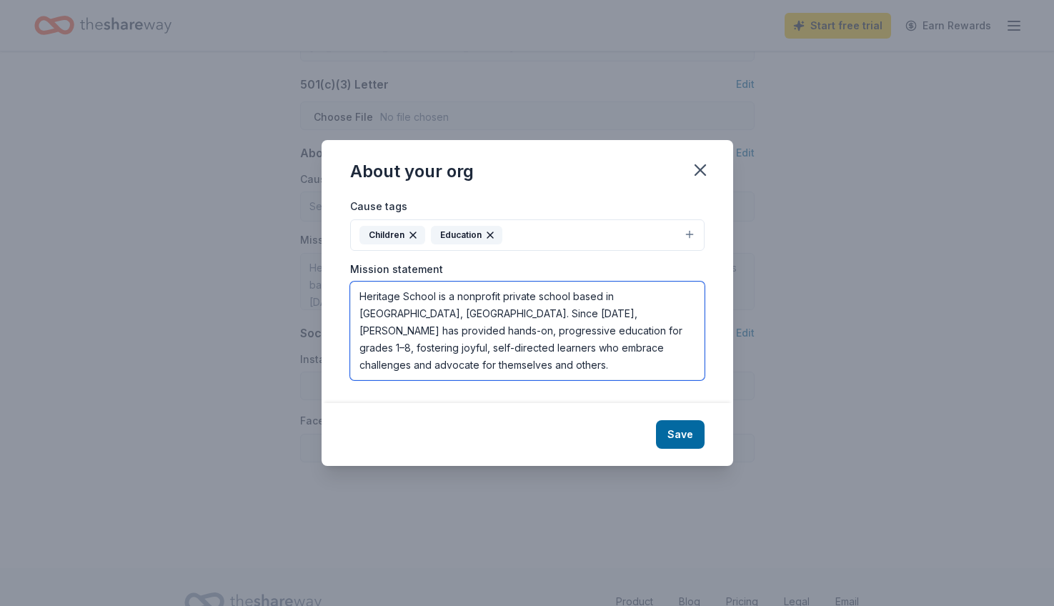
click at [524, 312] on textarea "Heritage School is a nonprofit private school based in [GEOGRAPHIC_DATA], [GEOG…" at bounding box center [527, 330] width 354 height 99
click at [584, 311] on textarea "Heritage School is a nonprofit private school based in [GEOGRAPHIC_DATA], [GEOG…" at bounding box center [527, 330] width 354 height 99
click at [524, 314] on textarea "Heritage School is a nonprofit private school based in [GEOGRAPHIC_DATA], [GEOG…" at bounding box center [527, 330] width 354 height 99
click at [619, 316] on textarea "Heritage School is a nonprofit private school based in [GEOGRAPHIC_DATA], [GEOG…" at bounding box center [527, 330] width 354 height 99
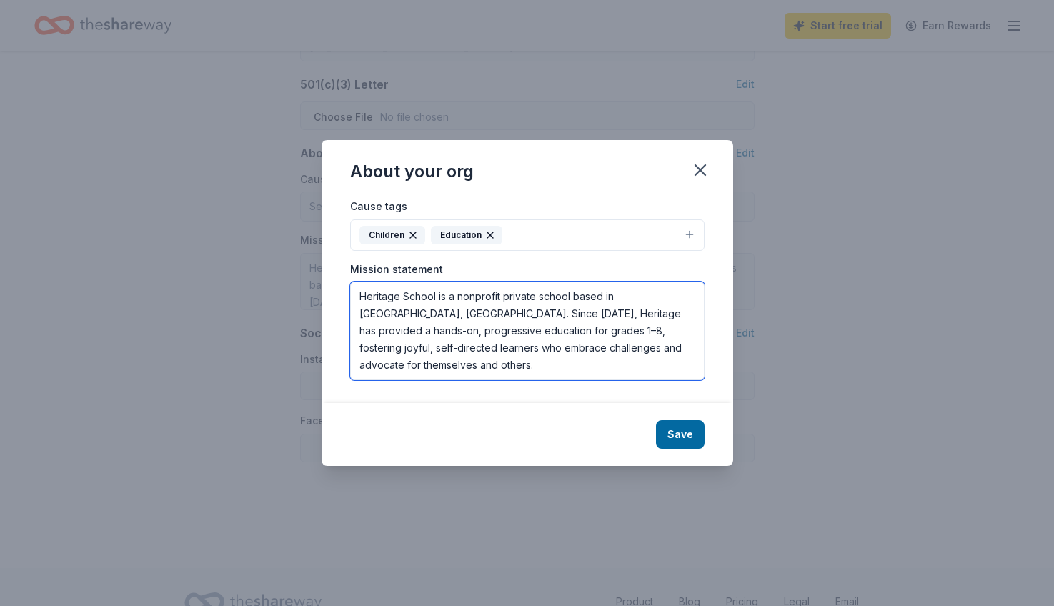
click at [427, 334] on textarea "Heritage School is a nonprofit private school based in [GEOGRAPHIC_DATA], [GEOG…" at bounding box center [527, 330] width 354 height 99
click at [510, 358] on textarea "Heritage School is a nonprofit private school based in [GEOGRAPHIC_DATA], [GEOG…" at bounding box center [527, 330] width 354 height 99
click at [536, 335] on textarea "Heritage School is a nonprofit private school based in [GEOGRAPHIC_DATA], [GEOG…" at bounding box center [527, 330] width 354 height 99
click at [545, 330] on textarea "Heritage School is a nonprofit private school based in [GEOGRAPHIC_DATA], [GEOG…" at bounding box center [527, 330] width 354 height 99
click at [519, 299] on textarea "Heritage School is a nonprofit private school based in [GEOGRAPHIC_DATA], [GEOG…" at bounding box center [527, 330] width 354 height 99
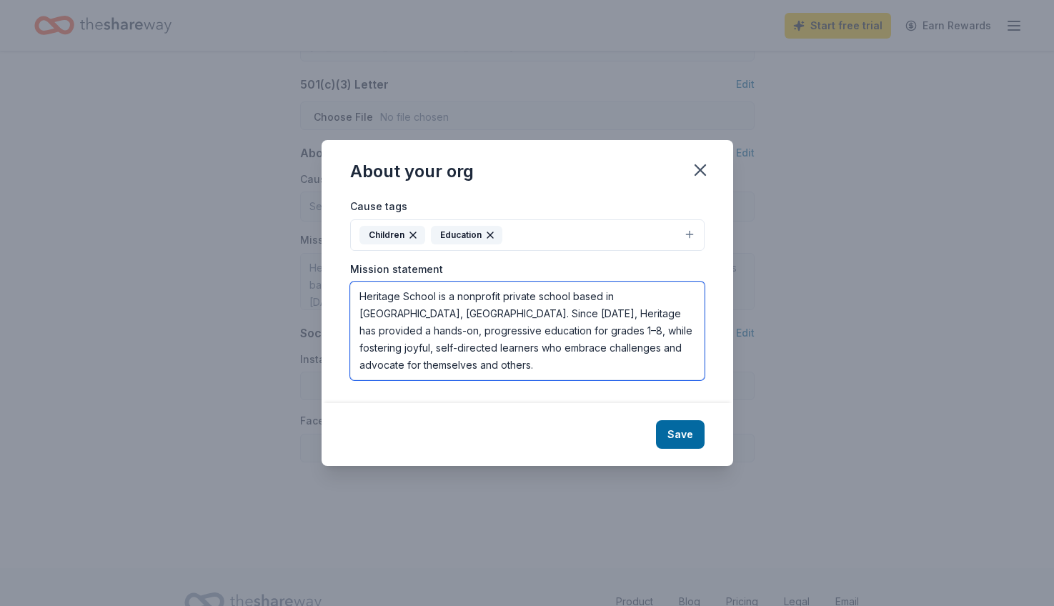
click at [519, 299] on textarea "Heritage School is a nonprofit private school based in [GEOGRAPHIC_DATA], [GEOG…" at bounding box center [527, 330] width 354 height 99
click at [520, 326] on textarea "Heritage School is a nonprofit private school based in [GEOGRAPHIC_DATA], [GEOG…" at bounding box center [527, 330] width 354 height 99
click at [660, 296] on textarea "Heritage School is a nonprofit private school based in [GEOGRAPHIC_DATA], [GEOG…" at bounding box center [527, 330] width 354 height 99
click at [557, 337] on textarea "Heritage School is a nonprofit private school based in [GEOGRAPHIC_DATA], [US_S…" at bounding box center [527, 330] width 354 height 99
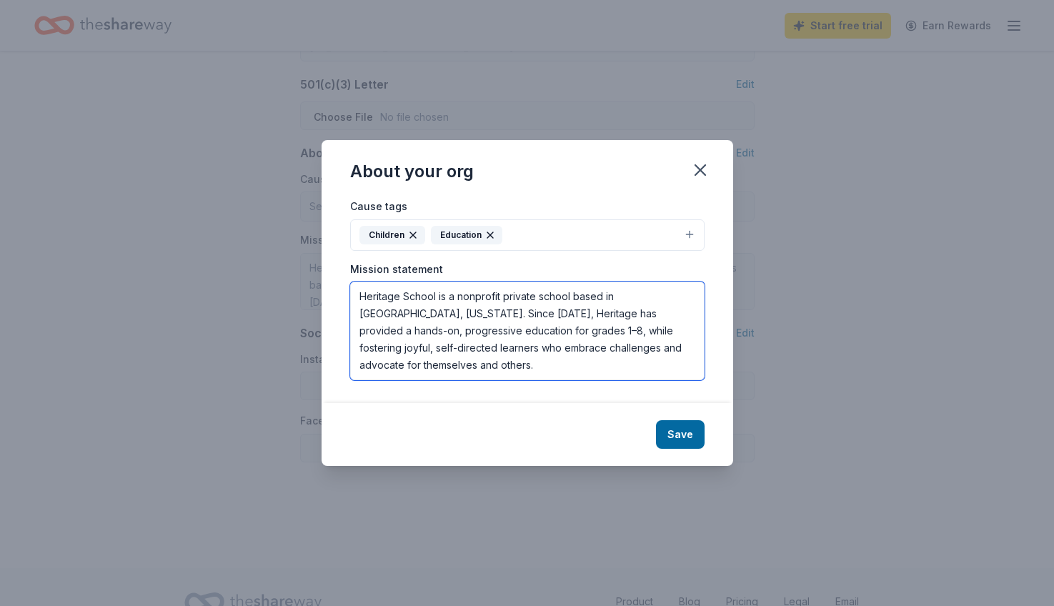
click at [426, 312] on textarea "Heritage School is a nonprofit private school based in [GEOGRAPHIC_DATA], [US_S…" at bounding box center [527, 330] width 354 height 99
click at [373, 332] on textarea "Heritage School is a nonprofit private school based in [GEOGRAPHIC_DATA], [US_S…" at bounding box center [527, 330] width 354 height 99
click at [488, 333] on textarea "Heritage School is a nonprofit private school based in [GEOGRAPHIC_DATA], [US_S…" at bounding box center [527, 330] width 354 height 99
click at [484, 334] on textarea "Heritage School is a nonprofit private school based in [GEOGRAPHIC_DATA], [US_S…" at bounding box center [527, 330] width 354 height 99
drag, startPoint x: 476, startPoint y: 358, endPoint x: 564, endPoint y: 330, distance: 91.5
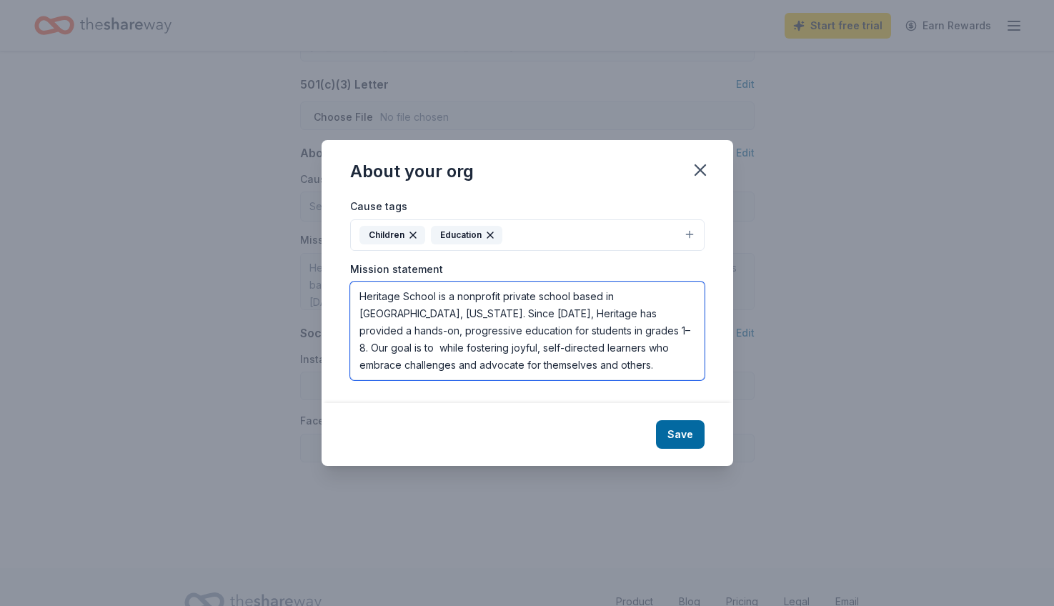
click at [564, 330] on textarea "Heritage School is a nonprofit private school based in [GEOGRAPHIC_DATA], [US_S…" at bounding box center [527, 330] width 354 height 99
click at [603, 331] on textarea "Heritage School is a nonprofit private school based in [GEOGRAPHIC_DATA], [US_S…" at bounding box center [527, 330] width 354 height 99
click at [597, 333] on textarea "Heritage School is a nonprofit private school based in [GEOGRAPHIC_DATA], [US_S…" at bounding box center [527, 330] width 354 height 99
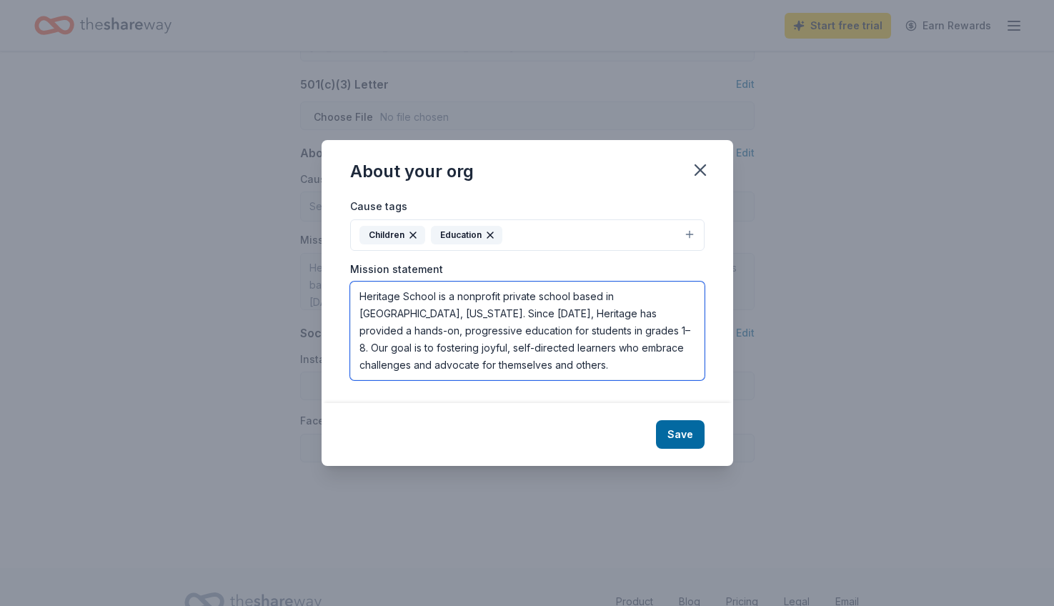
drag, startPoint x: 592, startPoint y: 332, endPoint x: 622, endPoint y: 329, distance: 30.9
click at [623, 329] on textarea "Heritage School is a nonprofit private school based in [GEOGRAPHIC_DATA], [US_S…" at bounding box center [527, 330] width 354 height 99
click at [575, 359] on textarea "Heritage School is a nonprofit private school based in [GEOGRAPHIC_DATA], [US_S…" at bounding box center [527, 330] width 354 height 99
paste textarea "they study and work in collaboration with one another,"
drag, startPoint x: 661, startPoint y: 370, endPoint x: 393, endPoint y: 368, distance: 267.9
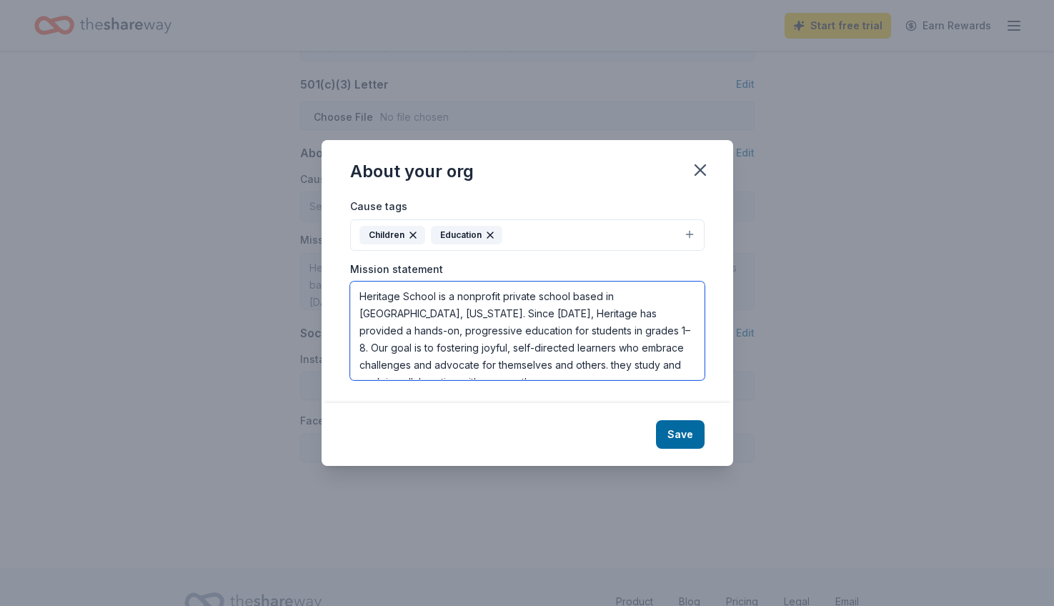
click at [393, 368] on textarea "Heritage School is a nonprofit private school based in [GEOGRAPHIC_DATA], [US_S…" at bounding box center [527, 330] width 354 height 99
click at [582, 331] on textarea "Heritage School is a nonprofit private school based in [GEOGRAPHIC_DATA], [US_S…" at bounding box center [527, 330] width 354 height 99
drag, startPoint x: 667, startPoint y: 329, endPoint x: 392, endPoint y: 349, distance: 275.0
click at [392, 349] on textarea "Heritage School is a nonprofit private school based in [GEOGRAPHIC_DATA], [US_S…" at bounding box center [527, 330] width 354 height 99
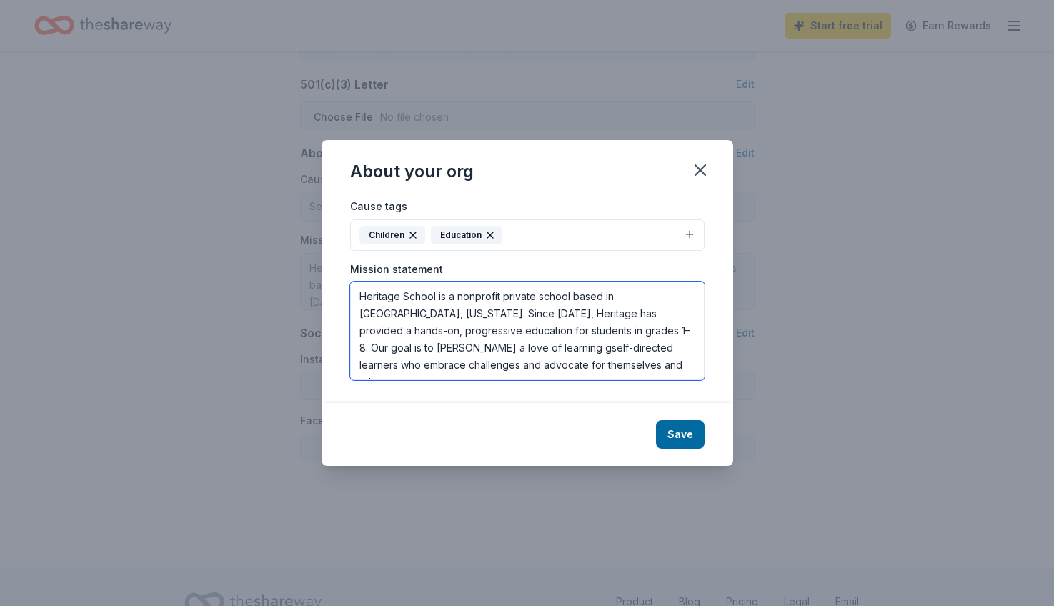
drag, startPoint x: 667, startPoint y: 331, endPoint x: 401, endPoint y: 351, distance: 265.8
click at [401, 351] on textarea "Heritage School is a nonprofit private school based in [GEOGRAPHIC_DATA], [US_S…" at bounding box center [527, 330] width 354 height 99
click at [411, 359] on textarea "Heritage School is a nonprofit private school based in [GEOGRAPHIC_DATA], [US_S…" at bounding box center [527, 330] width 354 height 99
paste textarea "Heritage School strives for mastery of academics, emphasizing a joyful educatio…"
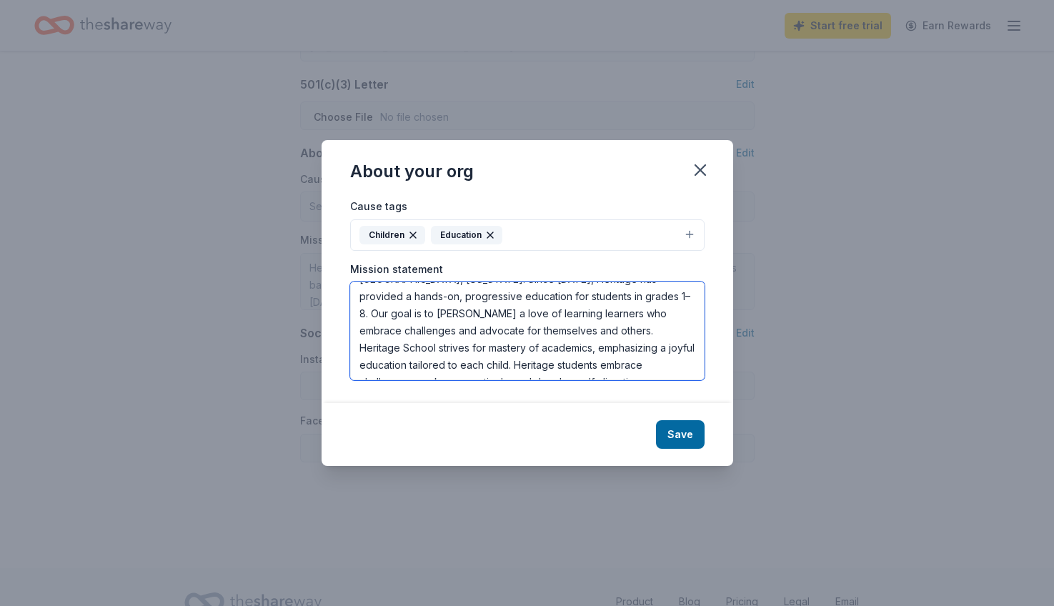
drag, startPoint x: 652, startPoint y: 364, endPoint x: 550, endPoint y: 351, distance: 103.0
click at [550, 351] on textarea "Heritage School is a nonprofit private school based in [GEOGRAPHIC_DATA], [US_S…" at bounding box center [527, 330] width 354 height 99
click at [601, 316] on textarea "Heritage School is a nonprofit private school based in [GEOGRAPHIC_DATA], [US_S…" at bounding box center [527, 330] width 354 height 99
drag, startPoint x: 395, startPoint y: 333, endPoint x: 500, endPoint y: 298, distance: 110.7
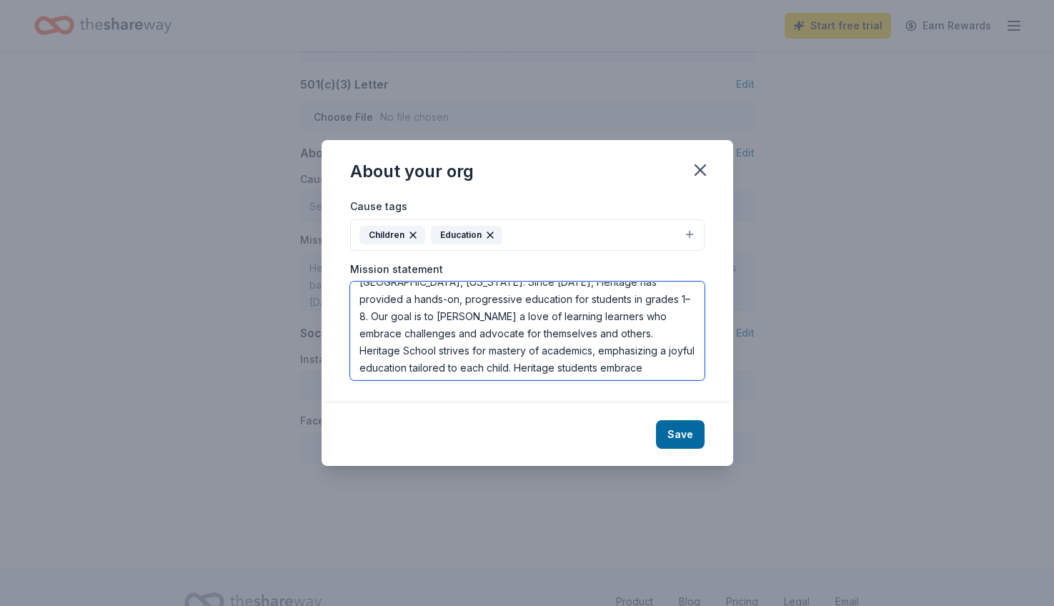
click at [500, 298] on textarea "Heritage School is a nonprofit private school based in [GEOGRAPHIC_DATA], [US_S…" at bounding box center [527, 330] width 354 height 99
click at [444, 332] on textarea "Heritage School is a nonprofit private school based in [GEOGRAPHIC_DATA], [US_S…" at bounding box center [527, 330] width 354 height 99
drag, startPoint x: 471, startPoint y: 335, endPoint x: 484, endPoint y: 296, distance: 41.1
click at [484, 296] on textarea "Heritage School is a nonprofit private school based in [GEOGRAPHIC_DATA], [US_S…" at bounding box center [527, 330] width 354 height 99
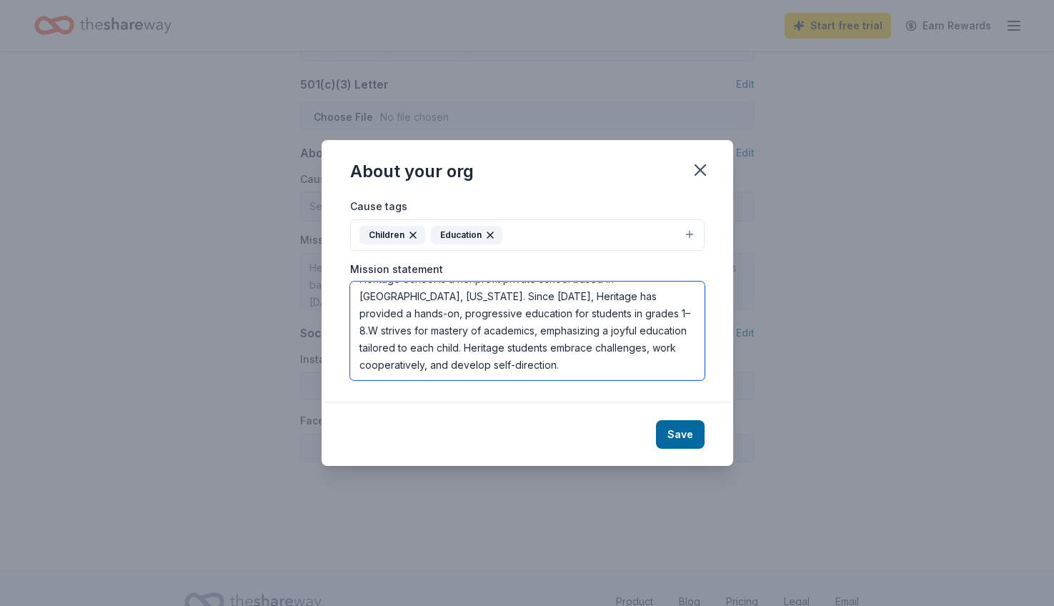
scroll to position [17, 0]
click at [486, 308] on textarea "Heritage School is a nonprofit private school based in [GEOGRAPHIC_DATA], [US_S…" at bounding box center [527, 330] width 354 height 99
click at [532, 314] on textarea "Heritage School is a nonprofit private school based in [GEOGRAPHIC_DATA], [US_S…" at bounding box center [527, 330] width 354 height 99
drag, startPoint x: 488, startPoint y: 311, endPoint x: 613, endPoint y: 330, distance: 126.5
click at [613, 330] on textarea "Heritage School is a nonprofit private school based in [GEOGRAPHIC_DATA], [US_S…" at bounding box center [527, 330] width 354 height 99
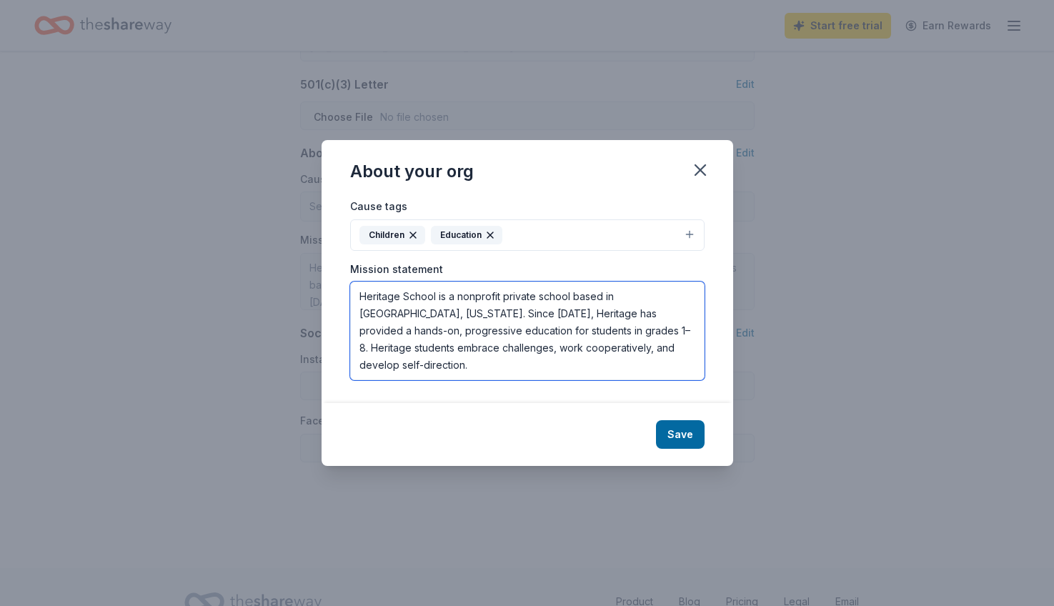
scroll to position [0, 0]
click at [614, 346] on textarea "Heritage School is a nonprofit private school based in [GEOGRAPHIC_DATA], [US_S…" at bounding box center [527, 330] width 354 height 99
click at [579, 328] on textarea "Heritage School is a nonprofit private school based in [GEOGRAPHIC_DATA], [US_S…" at bounding box center [527, 330] width 354 height 99
click at [569, 336] on textarea "Heritage School is a nonprofit private school based in [GEOGRAPHIC_DATA], [US_S…" at bounding box center [527, 330] width 354 height 99
click at [592, 337] on textarea "Heritage School is a nonprofit private school based in [GEOGRAPHIC_DATA], [US_S…" at bounding box center [527, 330] width 354 height 99
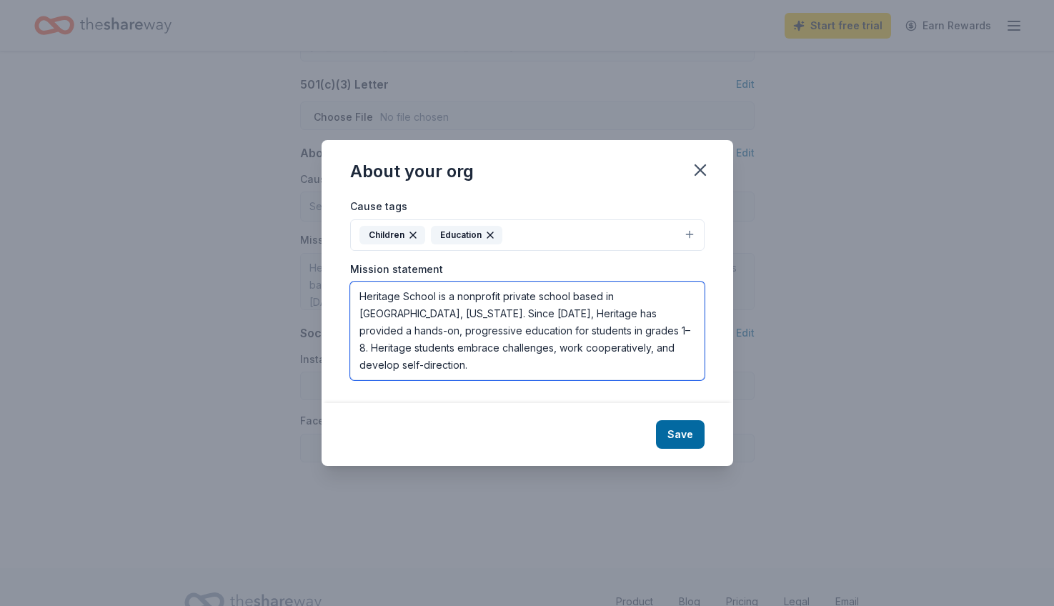
click at [612, 348] on textarea "Heritage School is a nonprofit private school based in [GEOGRAPHIC_DATA], [US_S…" at bounding box center [527, 330] width 354 height 99
click at [606, 346] on textarea "Heritage School is a nonprofit private school based in [GEOGRAPHIC_DATA], [US_S…" at bounding box center [527, 330] width 354 height 99
click at [605, 345] on textarea "Heritage School is a nonprofit private school based in [GEOGRAPHIC_DATA], [US_S…" at bounding box center [527, 330] width 354 height 99
click at [603, 344] on textarea "Heritage School is a nonprofit private school based in [GEOGRAPHIC_DATA], [US_S…" at bounding box center [527, 330] width 354 height 99
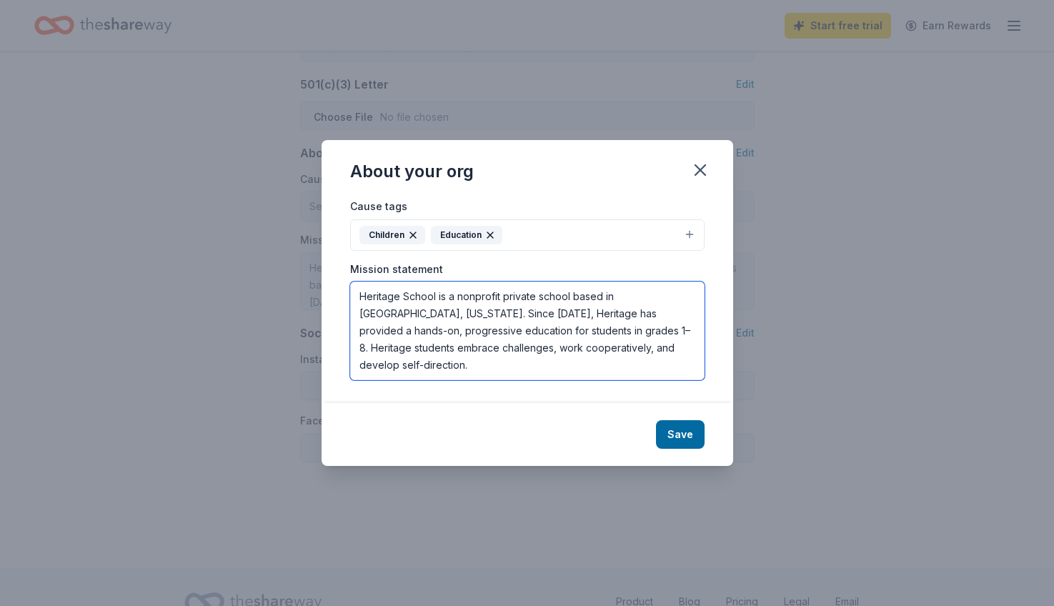
click at [615, 344] on textarea "Heritage School is a nonprofit private school based in [GEOGRAPHIC_DATA], [US_S…" at bounding box center [527, 330] width 354 height 99
click at [614, 297] on textarea "Heritage School is a nonprofit private school based in [GEOGRAPHIC_DATA], [US_S…" at bounding box center [527, 330] width 354 height 99
click at [632, 314] on textarea "Heritage School is a nonprofit private school based in [GEOGRAPHIC_DATA], [US_S…" at bounding box center [527, 330] width 354 height 99
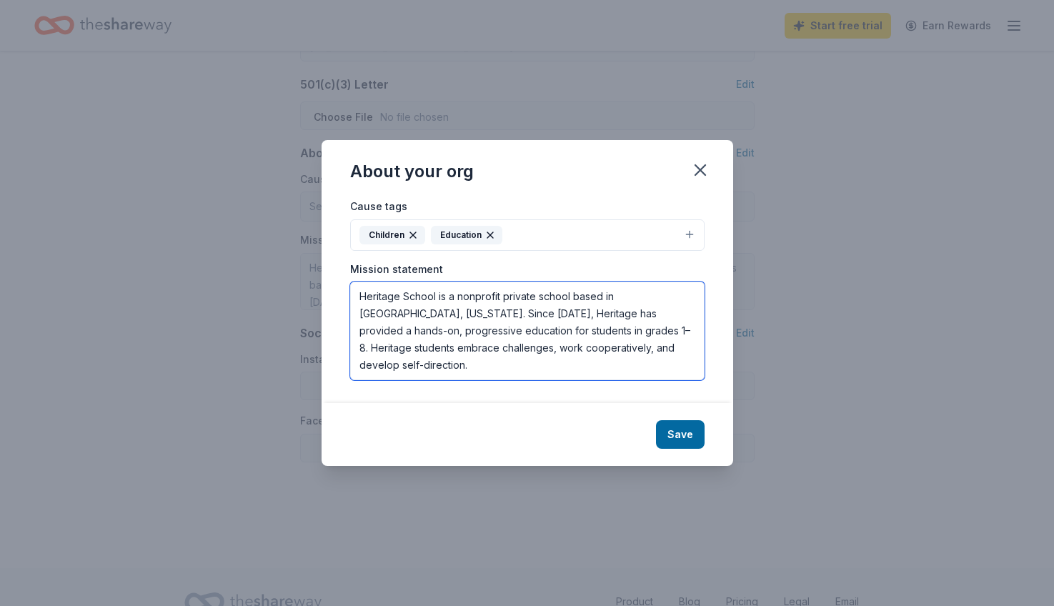
click at [594, 361] on textarea "Heritage School is a nonprofit private school based in [GEOGRAPHIC_DATA], [US_S…" at bounding box center [527, 330] width 354 height 99
click at [609, 354] on textarea "Heritage School is a nonprofit private school based in [GEOGRAPHIC_DATA], [US_S…" at bounding box center [527, 330] width 354 height 99
click at [620, 342] on textarea "Heritage School is a nonprofit private school based in [GEOGRAPHIC_DATA], [US_S…" at bounding box center [527, 330] width 354 height 99
click at [610, 339] on textarea "Heritage School is a nonprofit private school based in [GEOGRAPHIC_DATA], [US_S…" at bounding box center [527, 330] width 354 height 99
click at [368, 352] on textarea "Heritage School is a nonprofit private school based in [GEOGRAPHIC_DATA], [US_S…" at bounding box center [527, 330] width 354 height 99
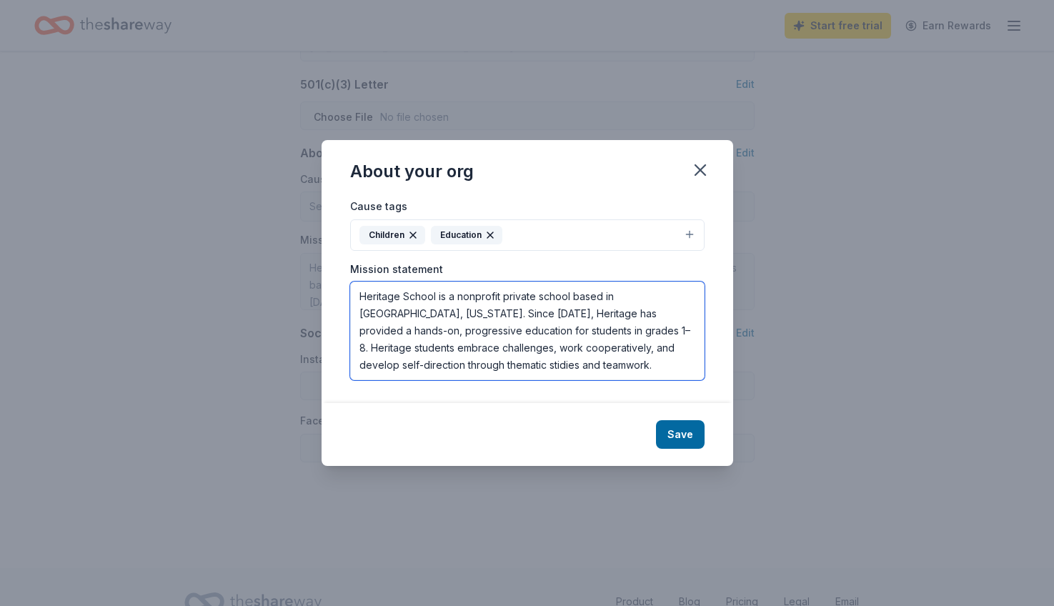
click at [368, 356] on textarea "Heritage School is a nonprofit private school based in [GEOGRAPHIC_DATA], [US_S…" at bounding box center [527, 330] width 354 height 99
click at [368, 357] on textarea "Heritage School is a nonprofit private school based in [GEOGRAPHIC_DATA], [US_S…" at bounding box center [527, 330] width 354 height 99
click at [501, 367] on textarea "Heritage School is a nonprofit private school based in [GEOGRAPHIC_DATA], [US_S…" at bounding box center [527, 330] width 354 height 99
click at [667, 331] on textarea "Heritage School is a nonprofit private school based in [GEOGRAPHIC_DATA], [US_S…" at bounding box center [527, 330] width 354 height 99
click at [538, 360] on textarea "Heritage School is a nonprofit private school based in [GEOGRAPHIC_DATA], [US_S…" at bounding box center [527, 330] width 354 height 99
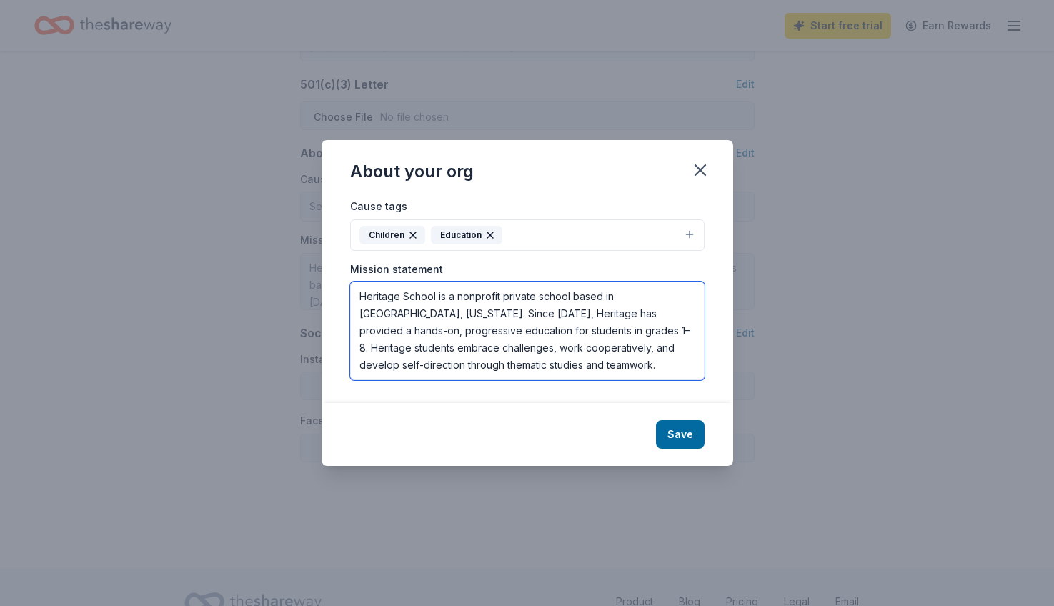
click at [559, 366] on textarea "Heritage School is a nonprofit private school based in [GEOGRAPHIC_DATA], [US_S…" at bounding box center [527, 330] width 354 height 99
type textarea "Heritage School is a nonprofit private school based in [GEOGRAPHIC_DATA], [US_S…"
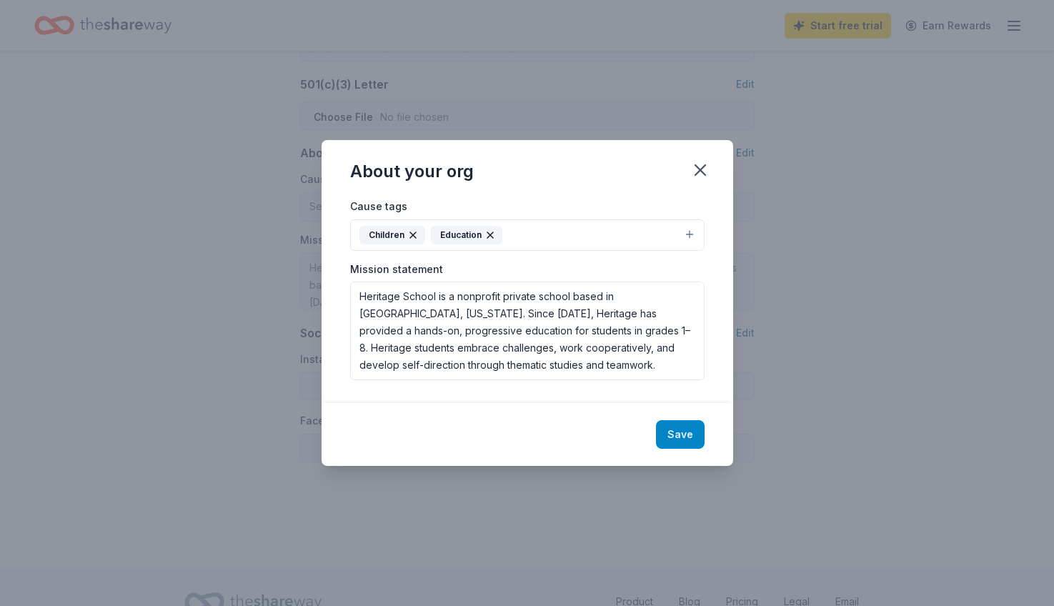
click at [680, 428] on button "Save" at bounding box center [680, 434] width 49 height 29
type textarea "Heritage School is a nonprofit private school based in [GEOGRAPHIC_DATA], [US_S…"
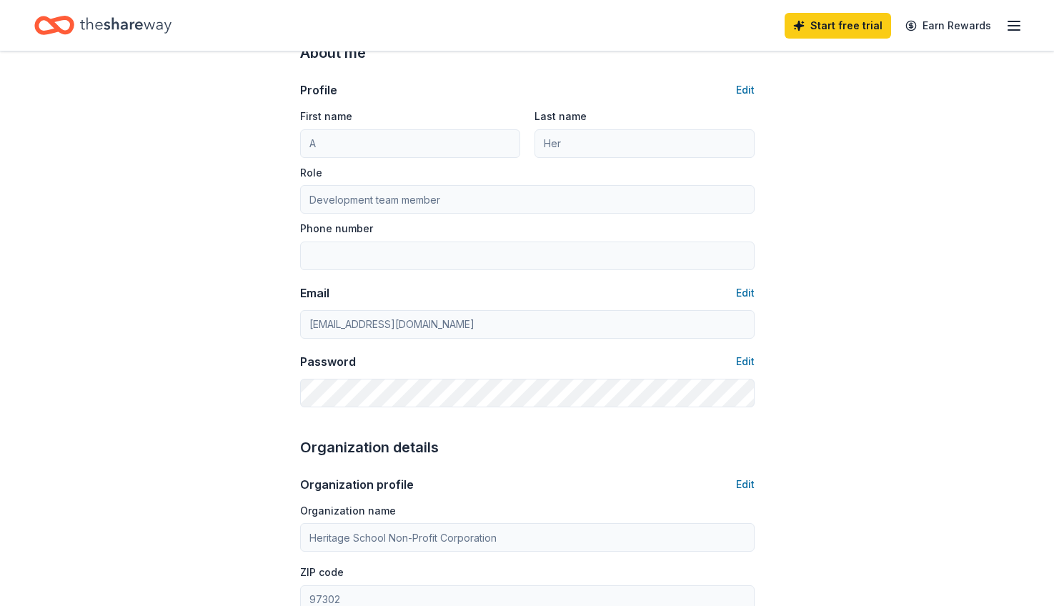
scroll to position [64, 0]
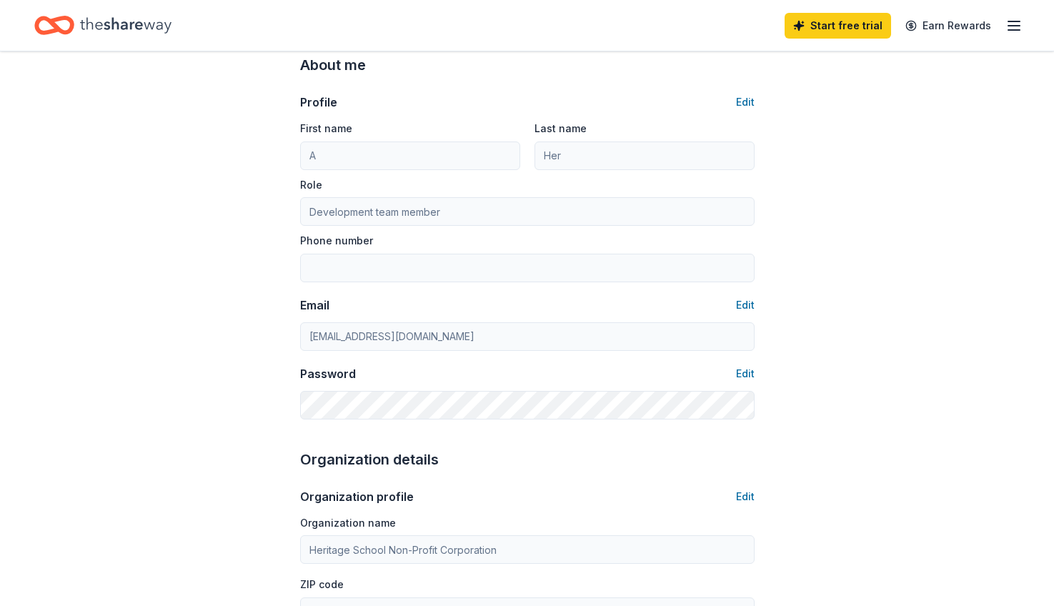
click at [401, 171] on div "First name A Last name Her Role Development team member Phone number" at bounding box center [527, 200] width 454 height 163
click at [742, 96] on button "Edit" at bounding box center [745, 102] width 19 height 17
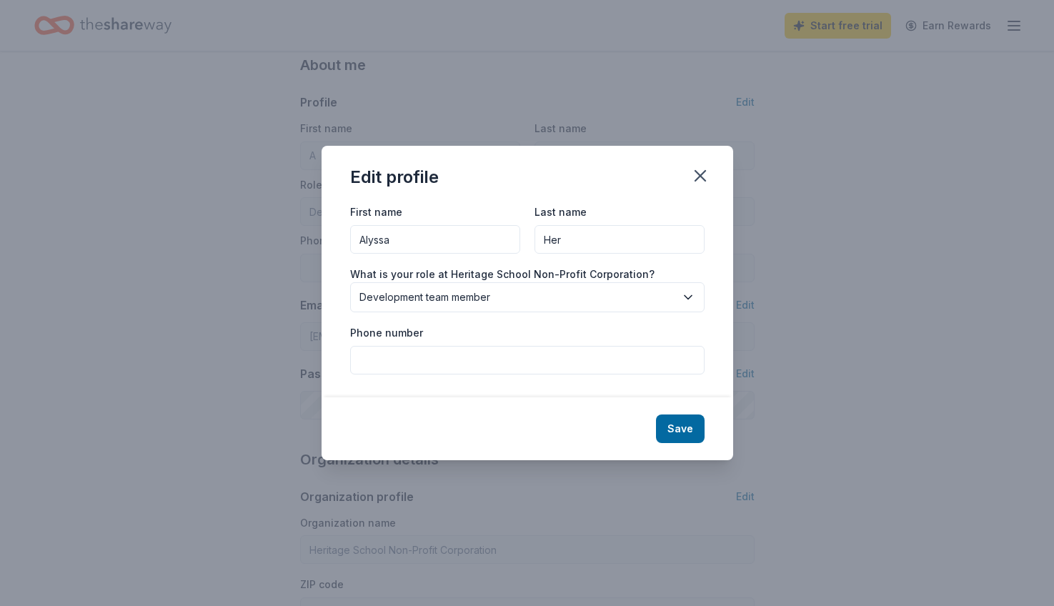
type input "Alyssa"
type input "[PERSON_NAME]"
click at [435, 292] on span "Development team member" at bounding box center [517, 297] width 316 height 17
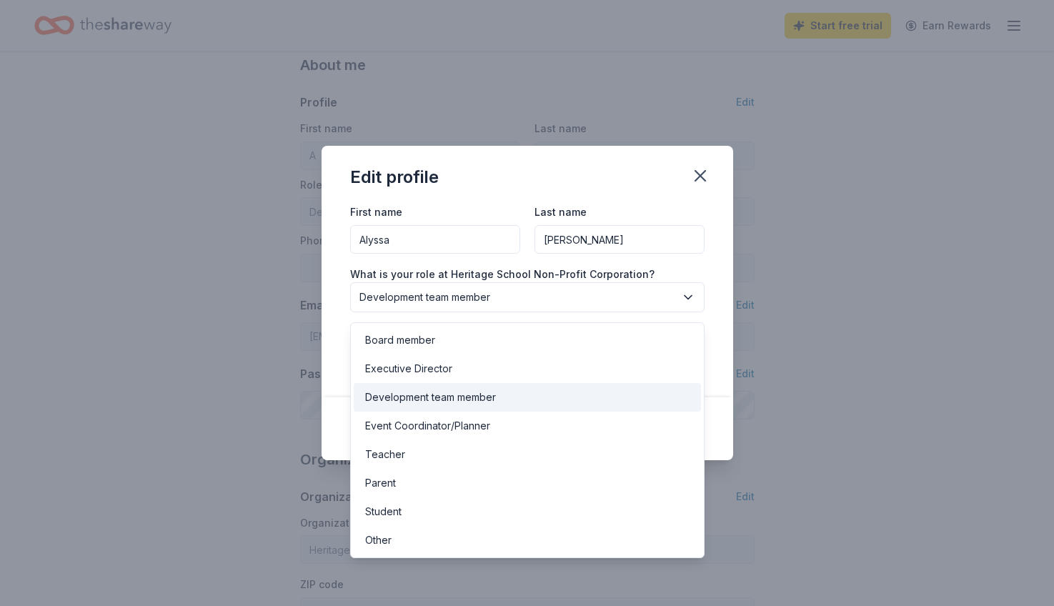
click at [459, 259] on div "First name [PERSON_NAME] Last name [PERSON_NAME] What is your role at Heritage …" at bounding box center [527, 288] width 354 height 171
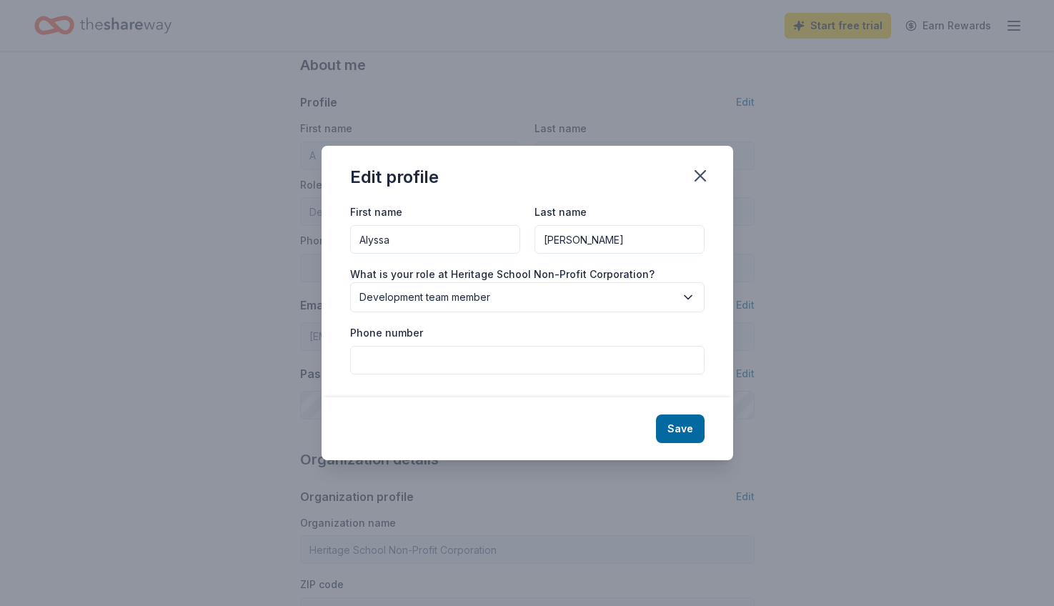
click at [444, 356] on input "Phone number" at bounding box center [527, 360] width 354 height 29
click at [669, 430] on button "Save" at bounding box center [680, 428] width 49 height 29
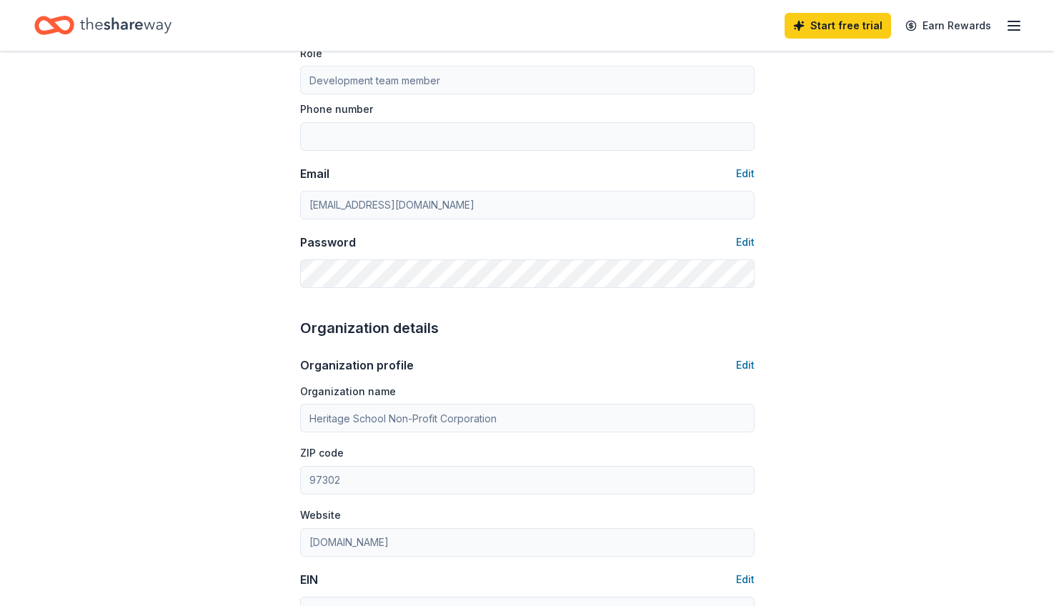
type input "Alyssa"
type input "[PERSON_NAME]"
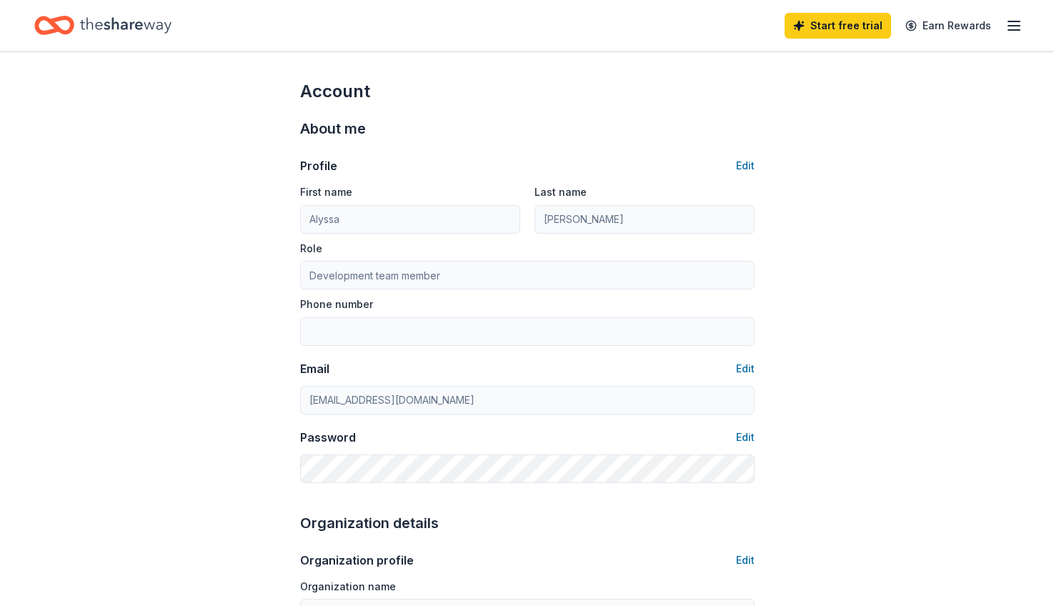
scroll to position [0, 0]
click at [44, 26] on icon "Home" at bounding box center [54, 26] width 40 height 34
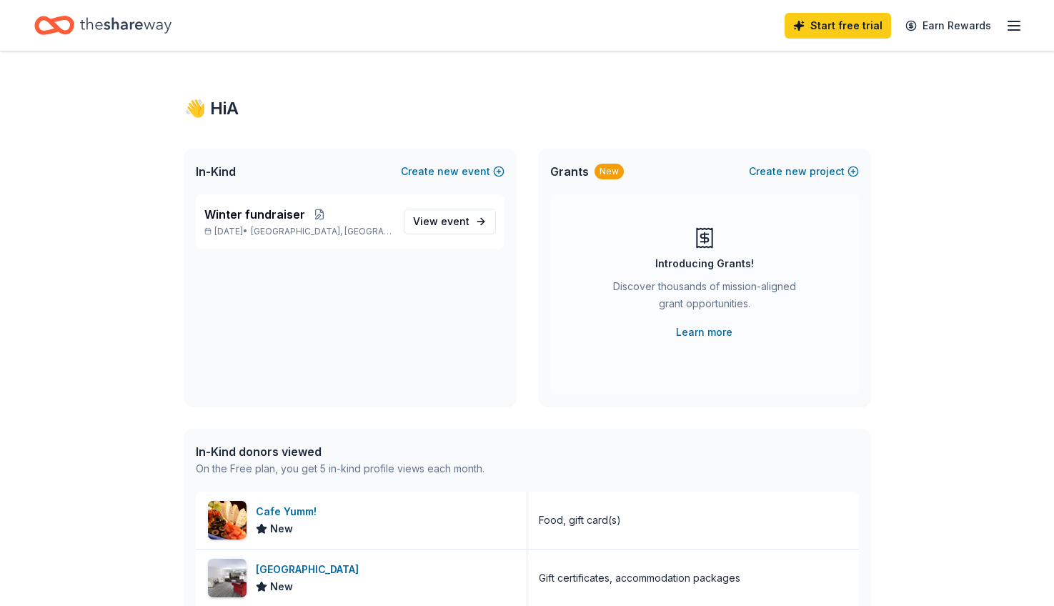
click at [1011, 21] on line "button" at bounding box center [1013, 21] width 11 height 0
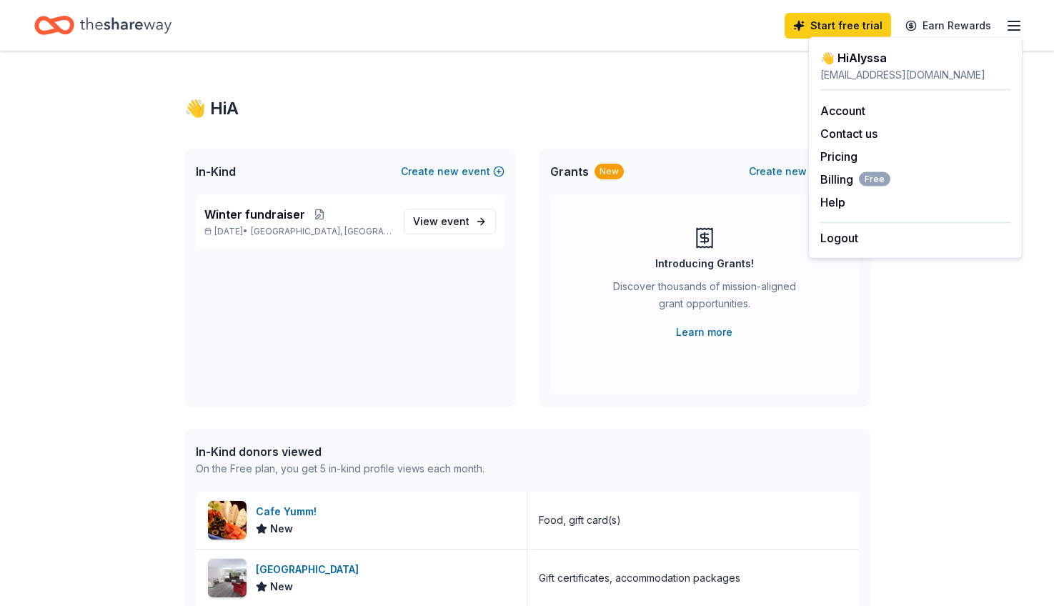
click at [79, 16] on div "Home" at bounding box center [102, 26] width 137 height 34
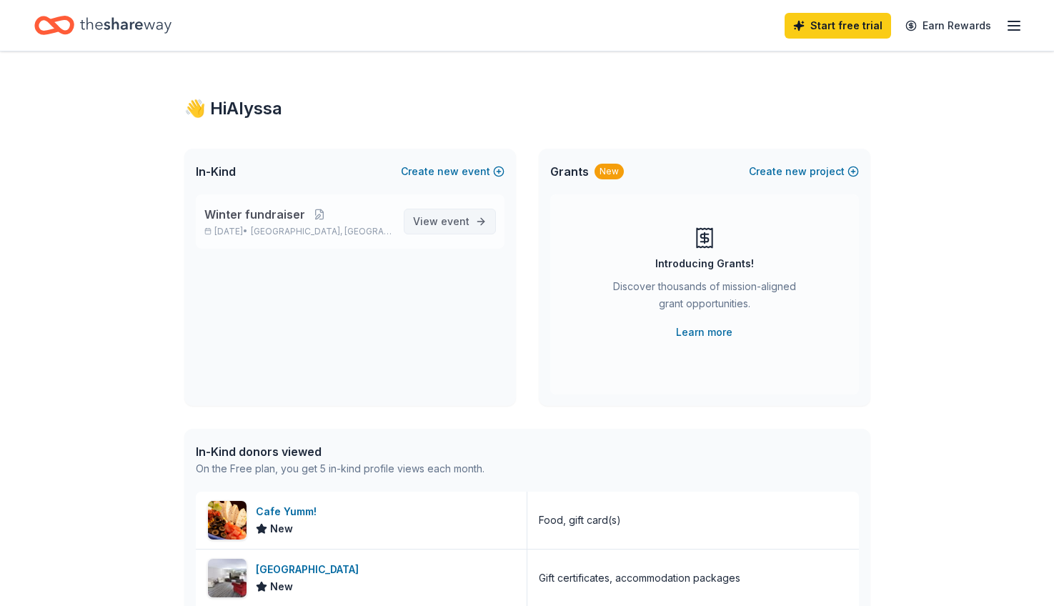
click at [458, 229] on span "View event" at bounding box center [441, 221] width 56 height 17
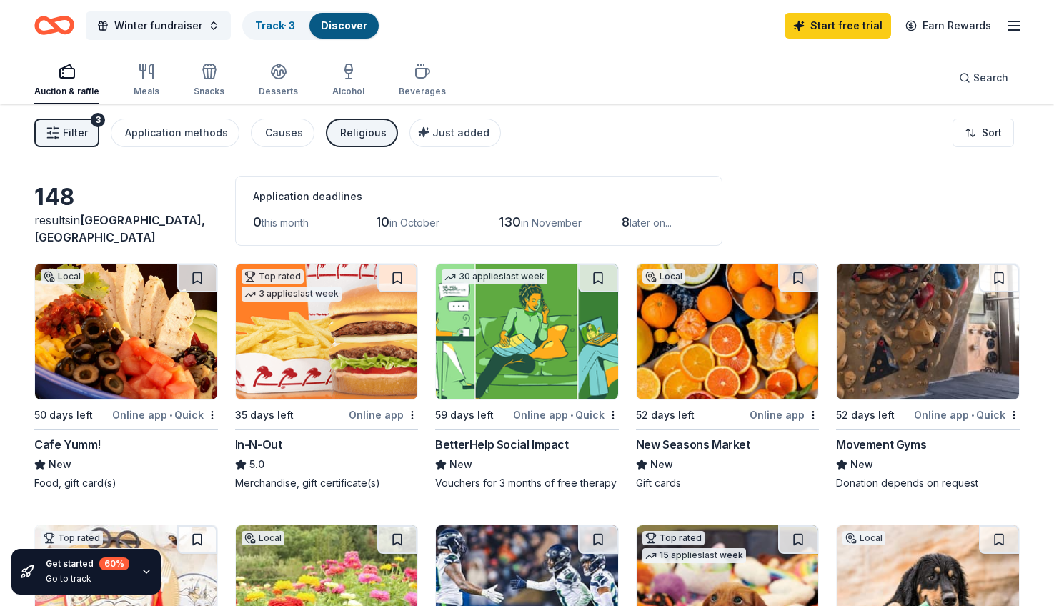
click at [331, 134] on button "Religious" at bounding box center [362, 133] width 72 height 29
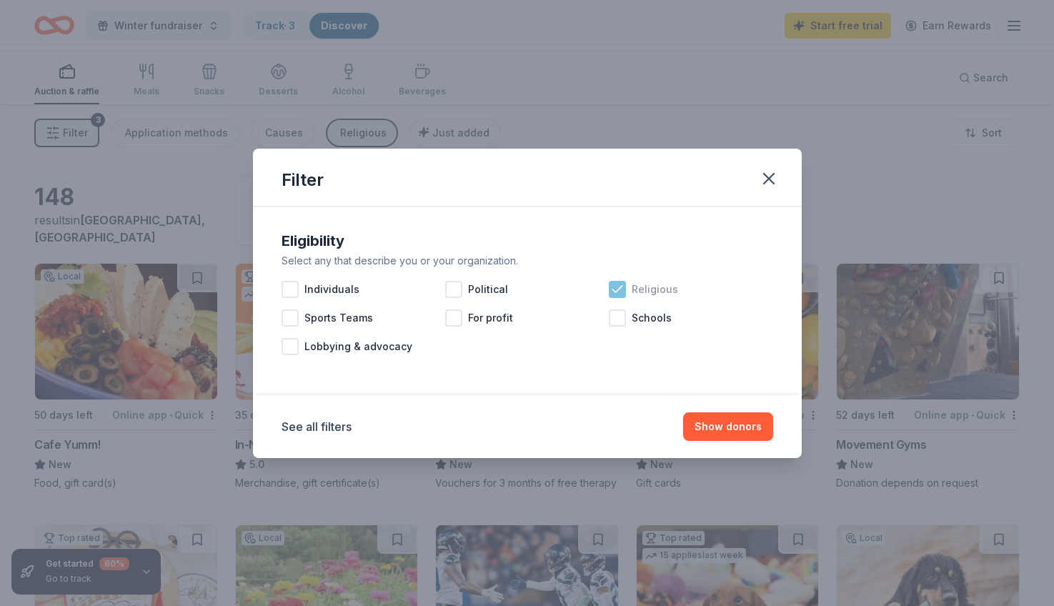
click at [623, 291] on icon at bounding box center [617, 289] width 14 height 14
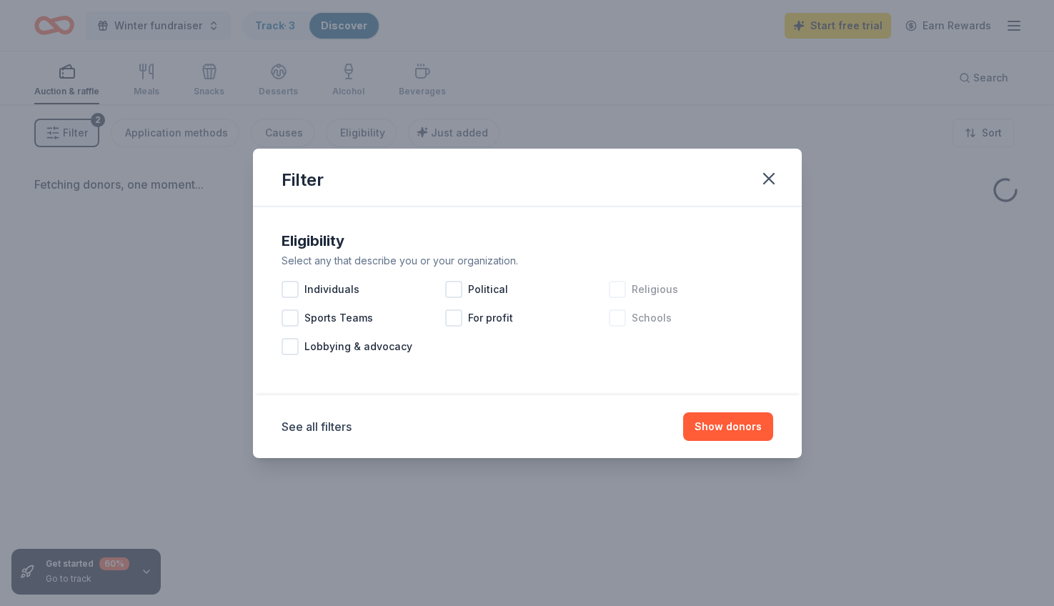
click at [622, 319] on div at bounding box center [617, 317] width 17 height 17
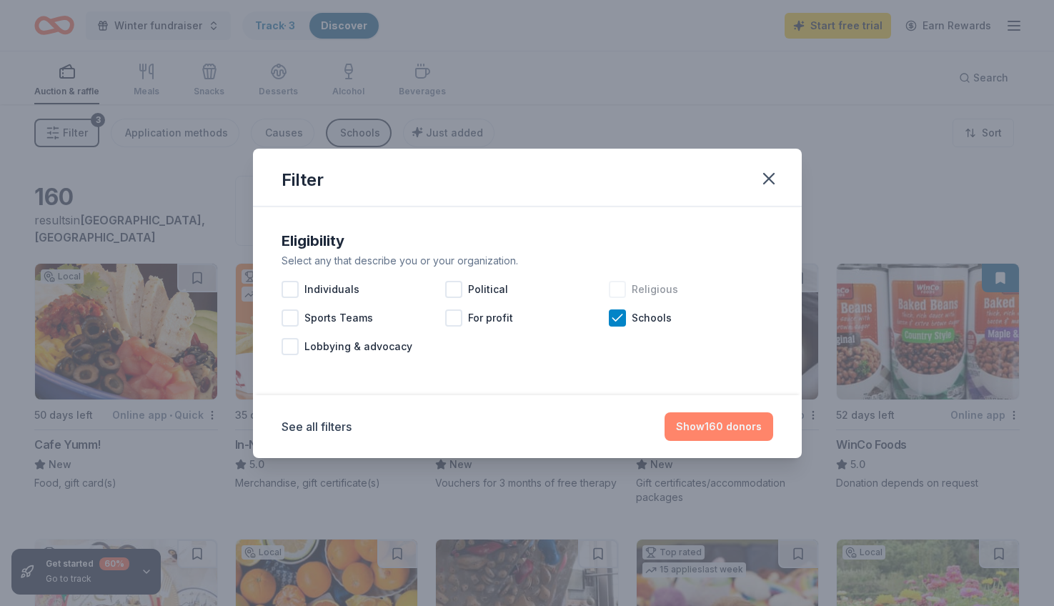
click at [726, 428] on button "Show 160 donors" at bounding box center [718, 426] width 109 height 29
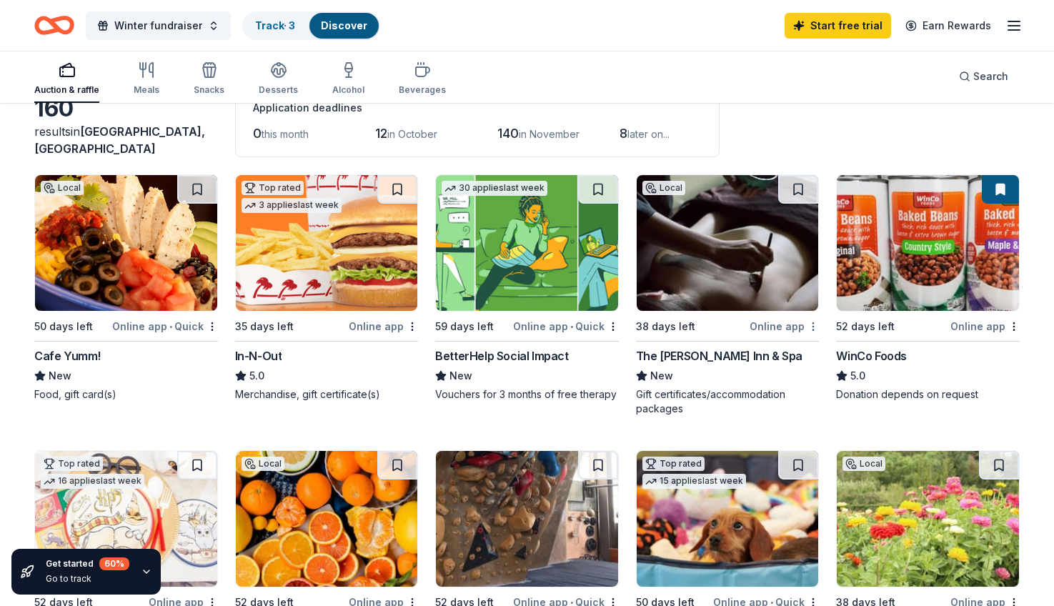
scroll to position [56, 0]
